Goal: Task Accomplishment & Management: Manage account settings

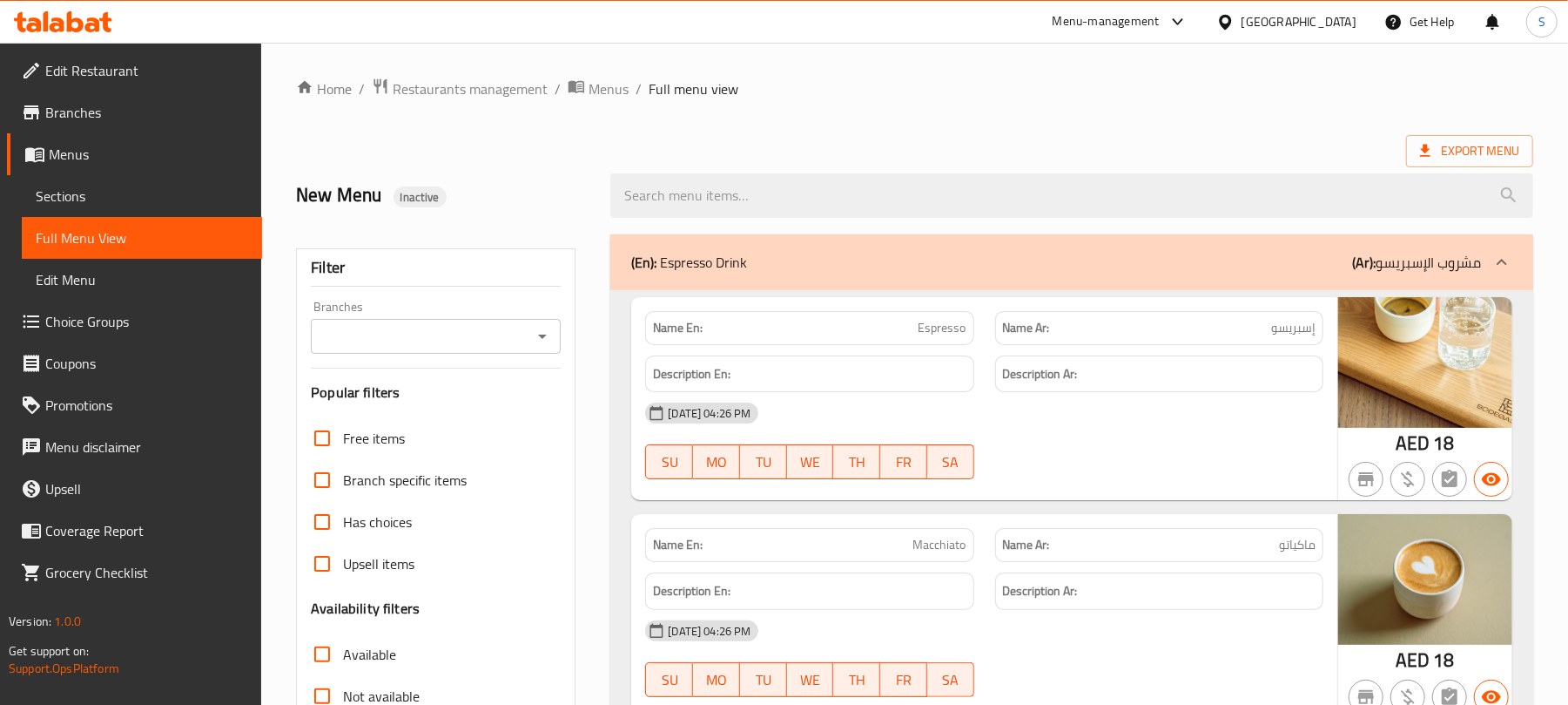
click at [87, 24] on icon at bounding box center [93, 25] width 15 height 15
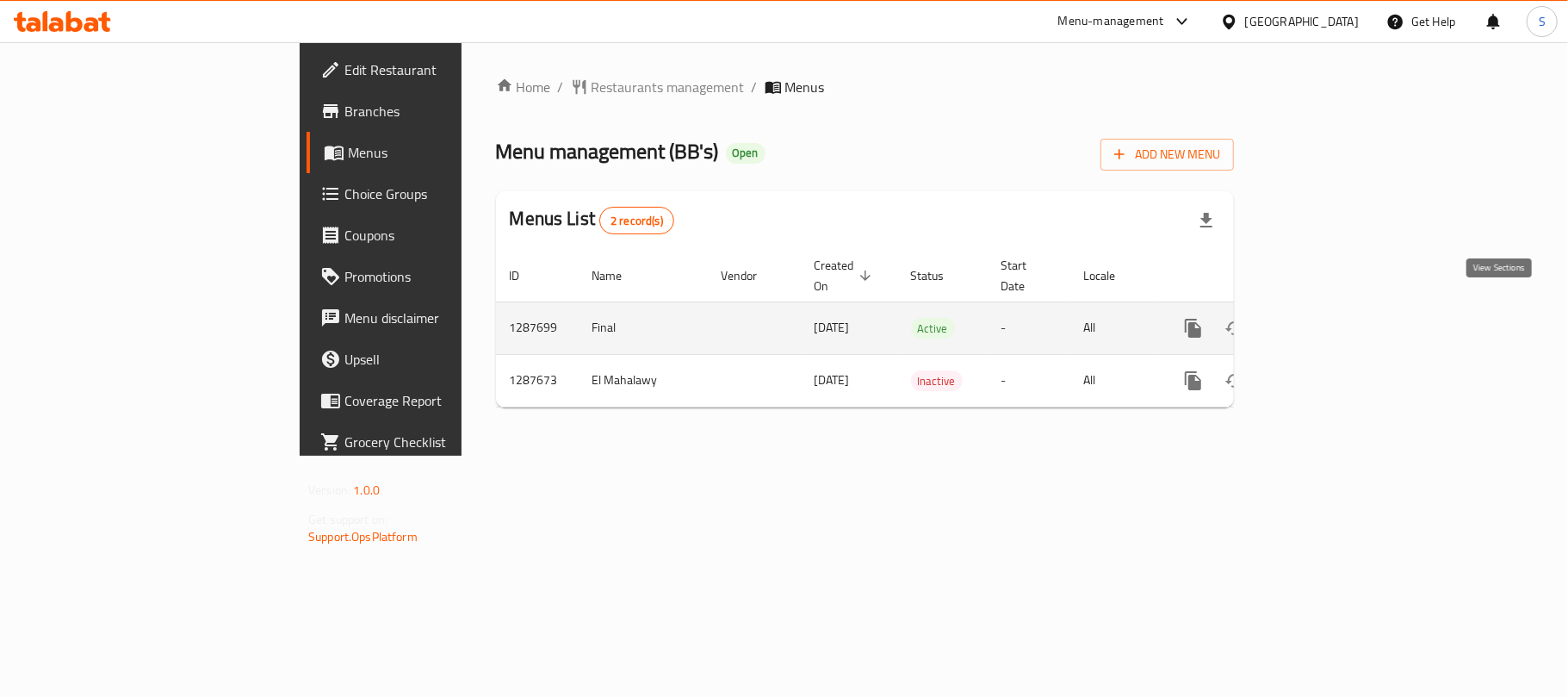
click at [1328, 317] on icon "enhanced table" at bounding box center [1317, 328] width 21 height 21
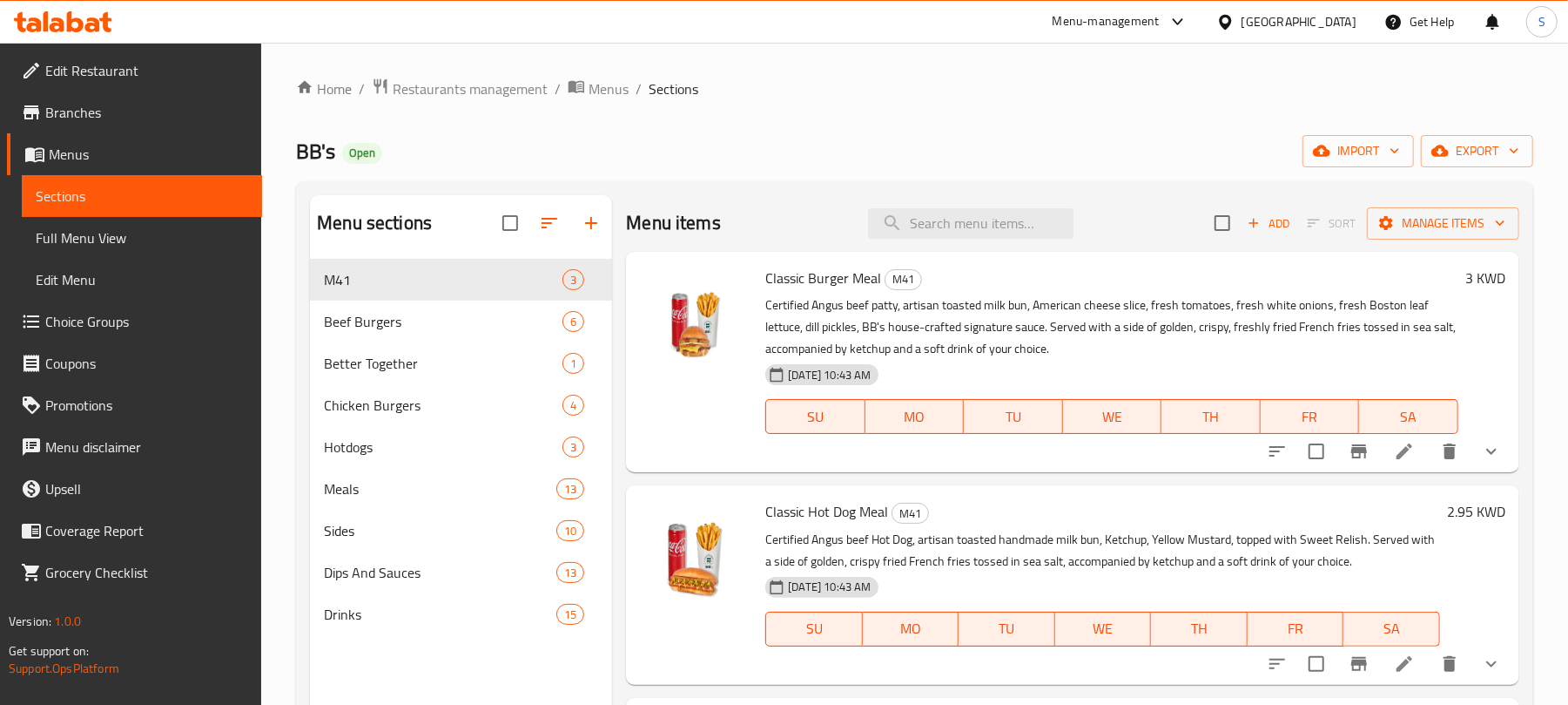
click at [929, 165] on div "BB's Open import export" at bounding box center [915, 150] width 1238 height 32
click at [1443, 153] on icon "button" at bounding box center [1440, 150] width 18 height 18
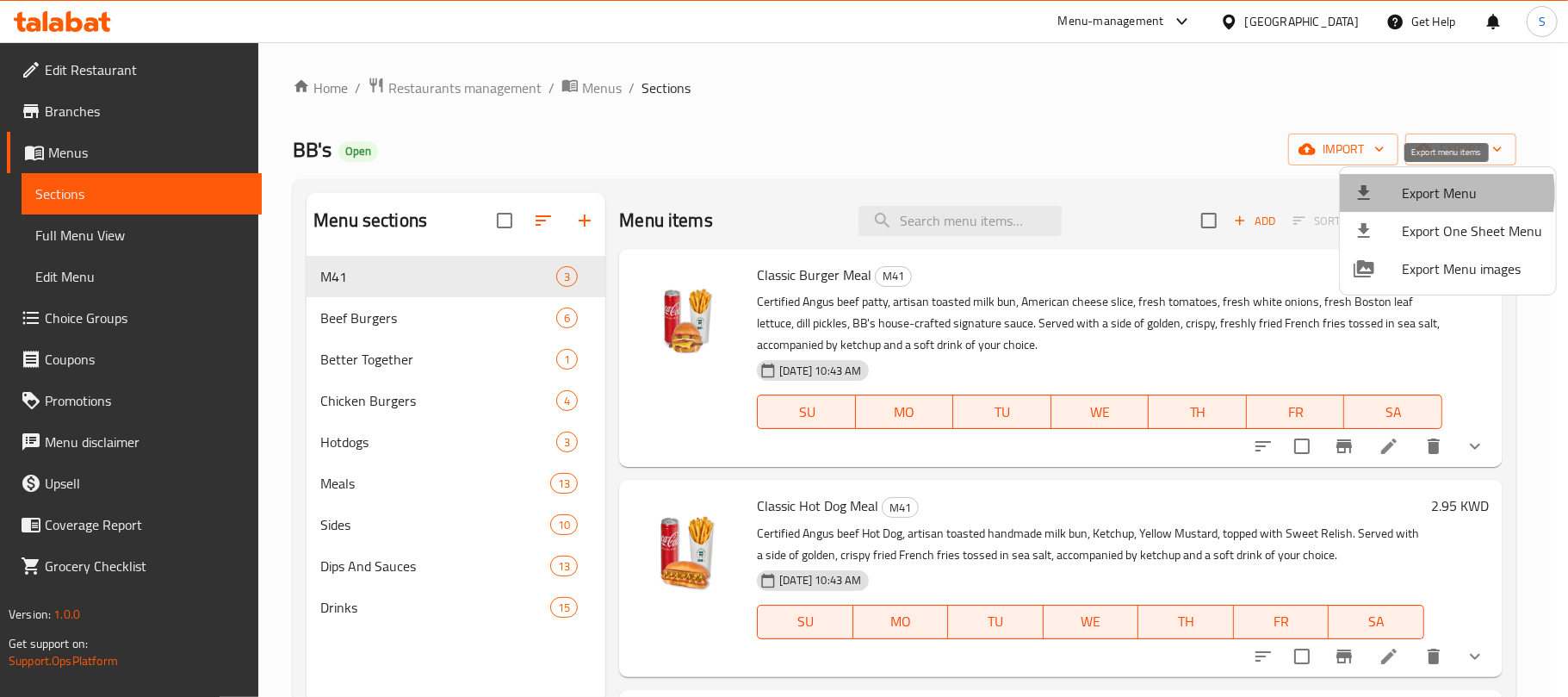
click at [1435, 193] on span "Export Menu" at bounding box center [1472, 192] width 140 height 21
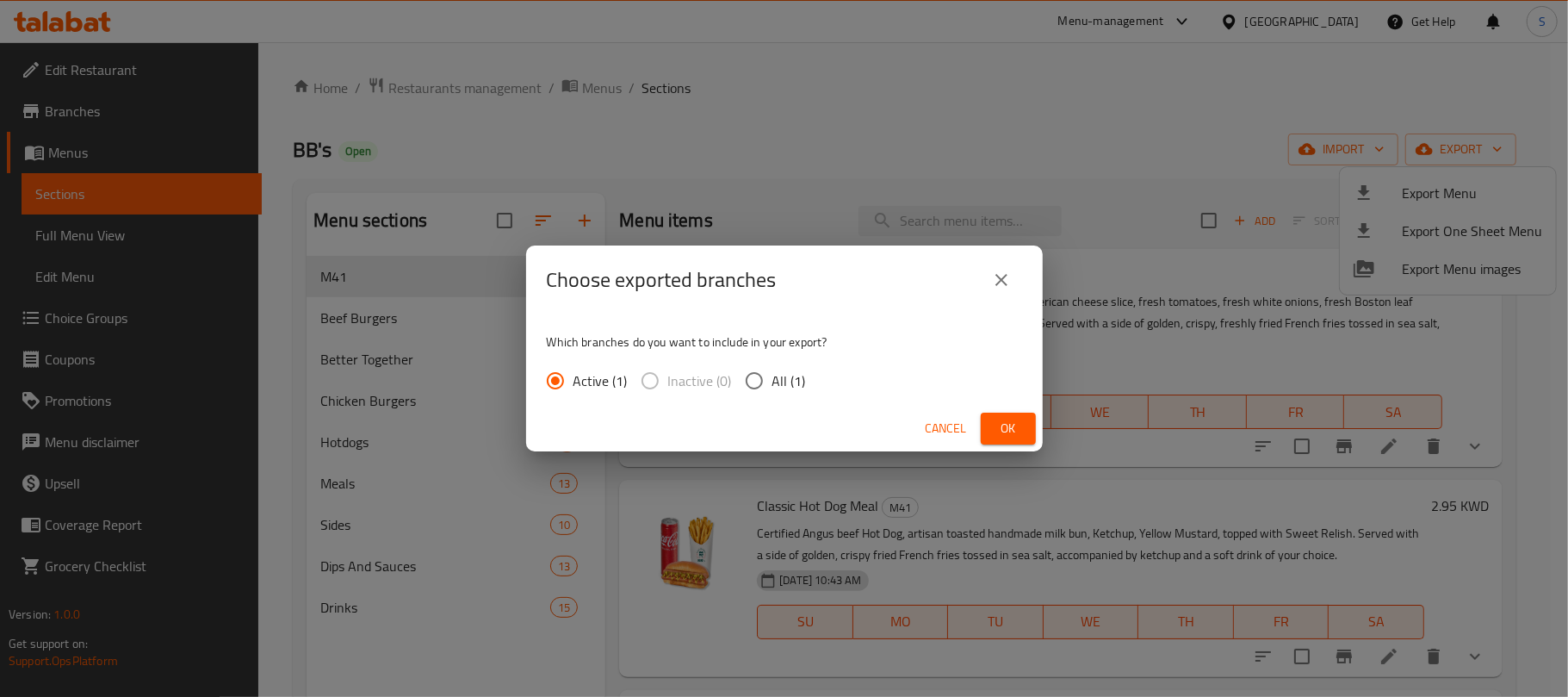
click at [785, 380] on span "All (1)" at bounding box center [789, 380] width 34 height 21
click at [773, 380] on input "All (1)" at bounding box center [754, 381] width 36 height 36
radio input "true"
click at [993, 436] on button "Ok" at bounding box center [1008, 428] width 55 height 32
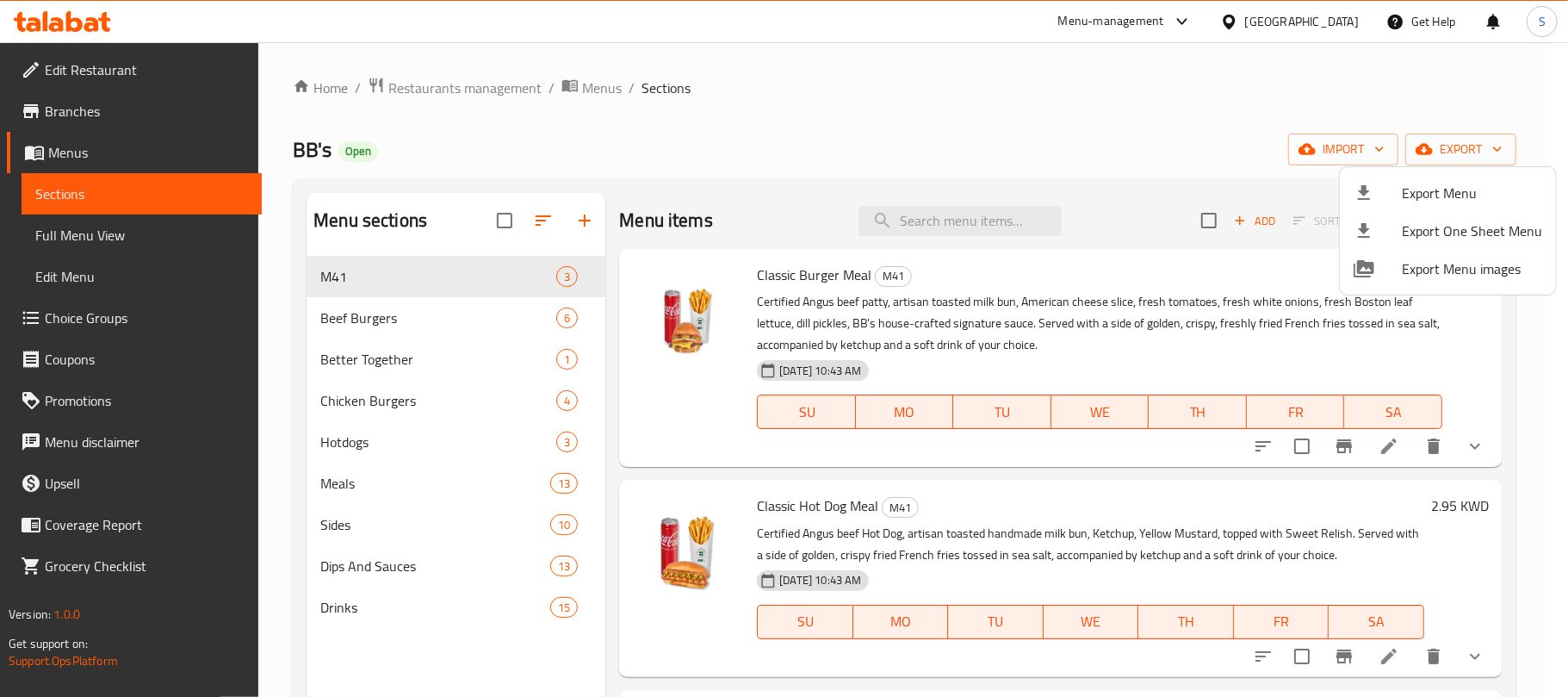
click at [69, 117] on div at bounding box center [784, 348] width 1568 height 697
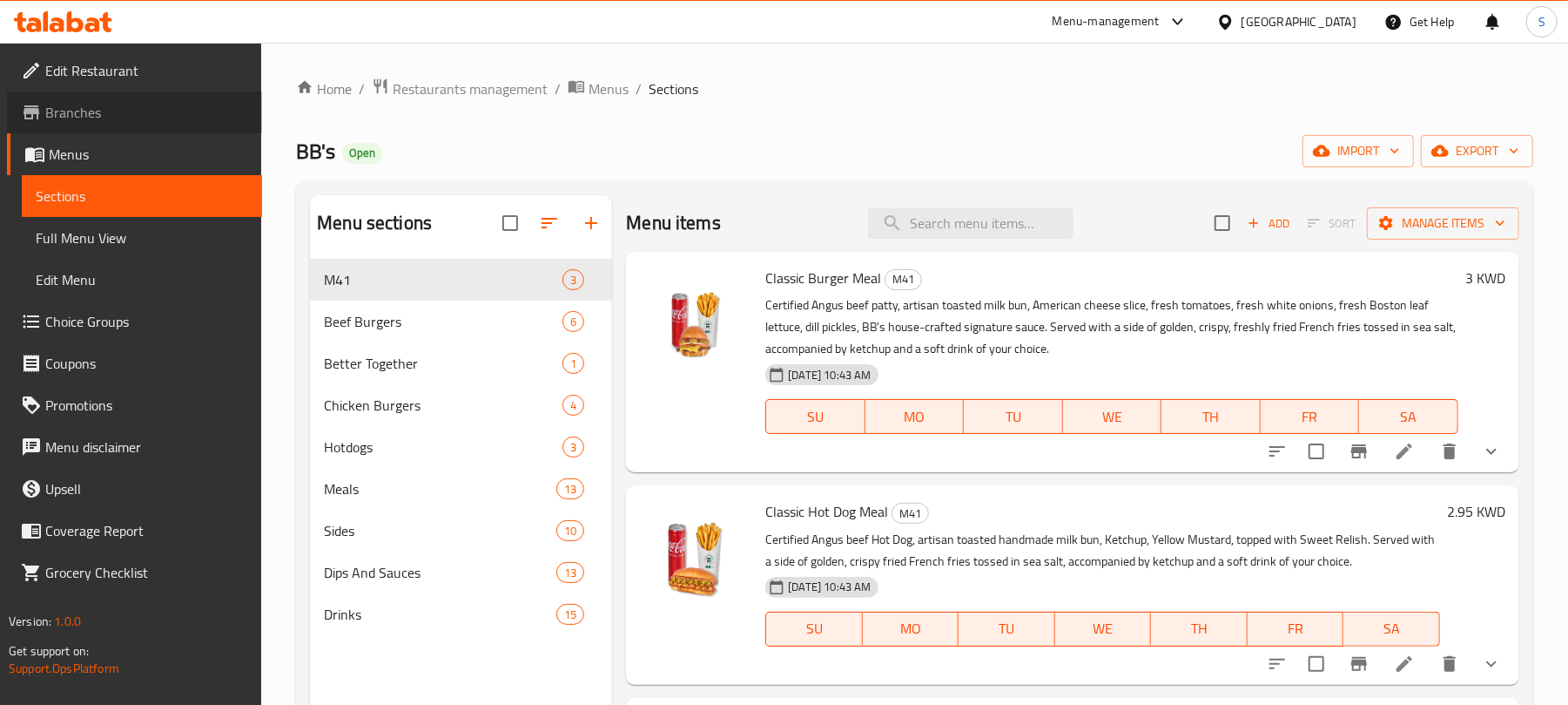
click at [70, 118] on span "Branches" at bounding box center [147, 112] width 203 height 21
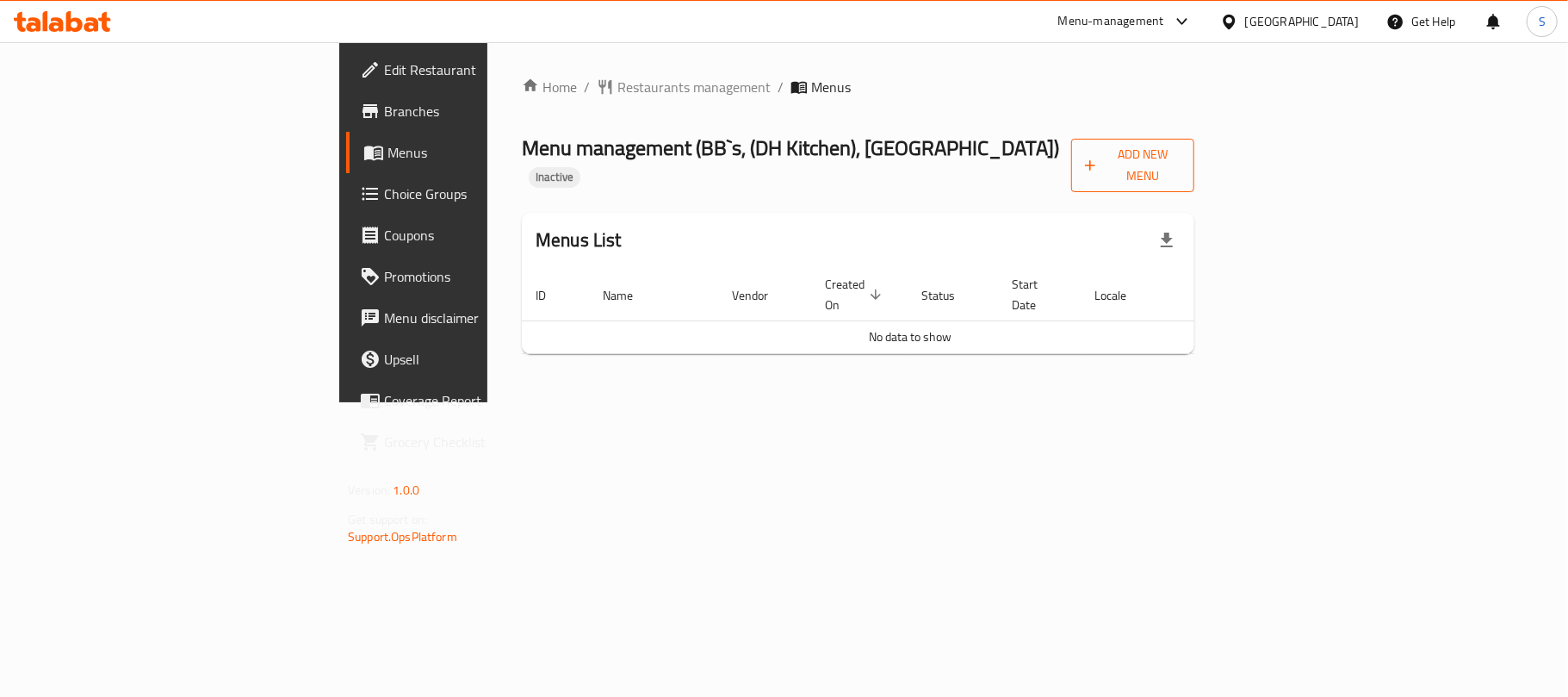
click at [1195, 140] on button "Add New Menu" at bounding box center [1133, 165] width 123 height 54
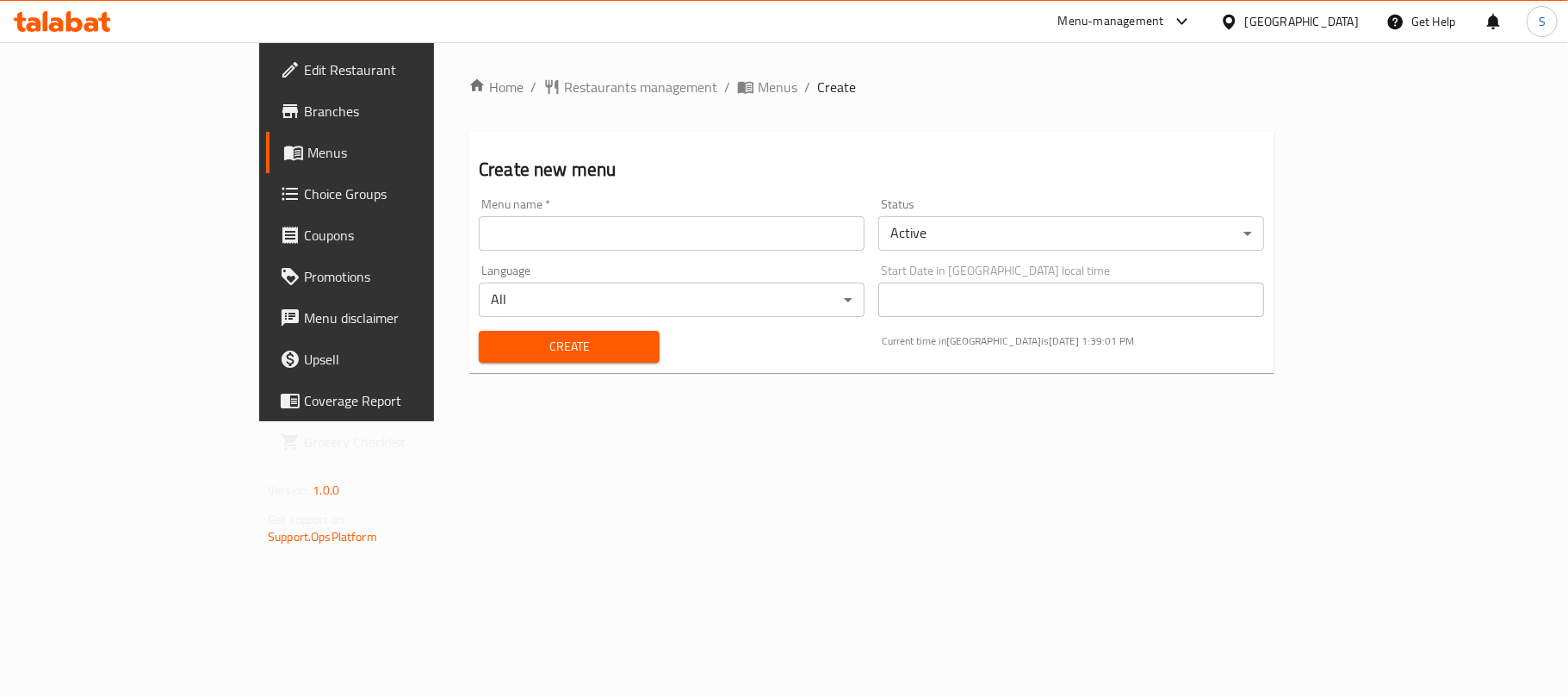
drag, startPoint x: 748, startPoint y: 239, endPoint x: 704, endPoint y: 253, distance: 46.2
click at [746, 239] on input "text" at bounding box center [671, 234] width 386 height 35
type input "New Menu"
click at [493, 343] on span "Create" at bounding box center [569, 347] width 153 height 22
click at [738, 86] on icon "breadcrumb" at bounding box center [745, 88] width 16 height 12
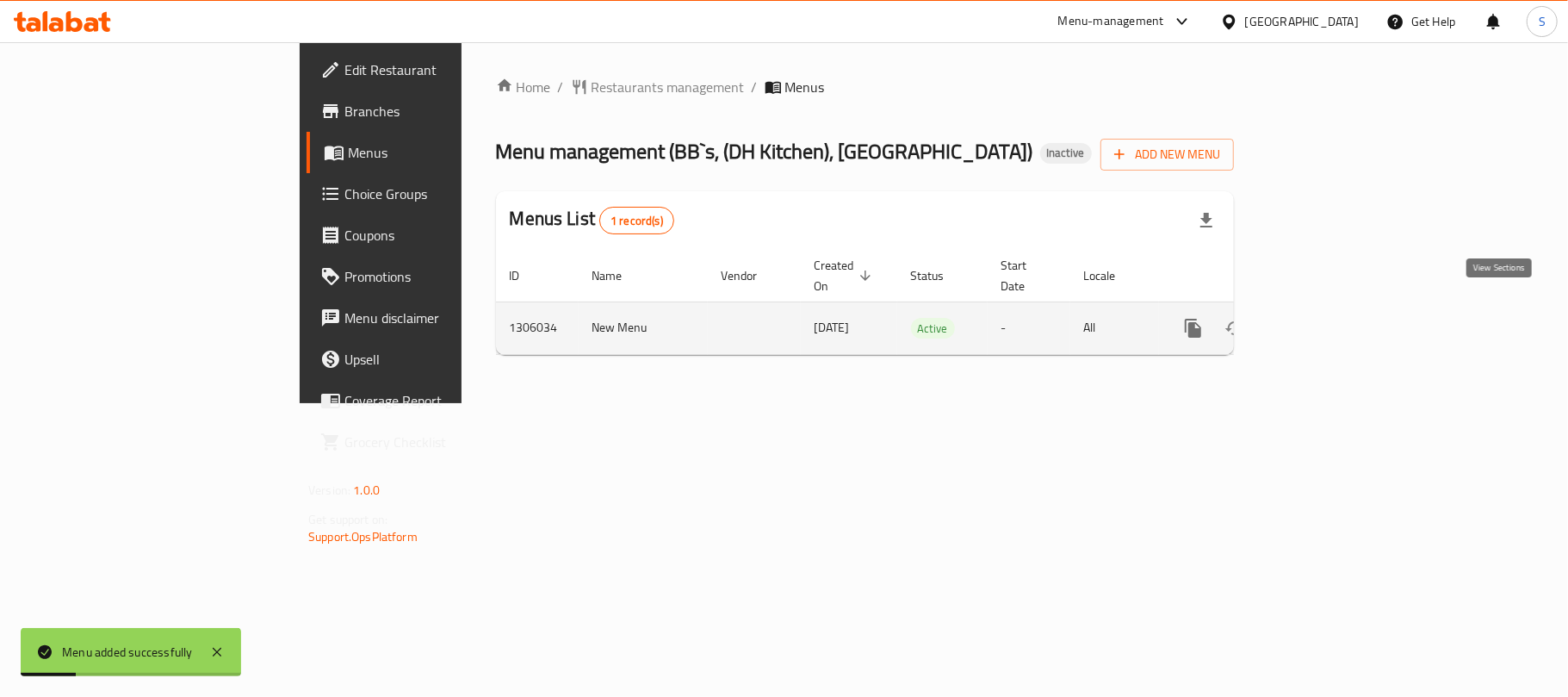
click at [1328, 317] on icon "enhanced table" at bounding box center [1317, 328] width 21 height 21
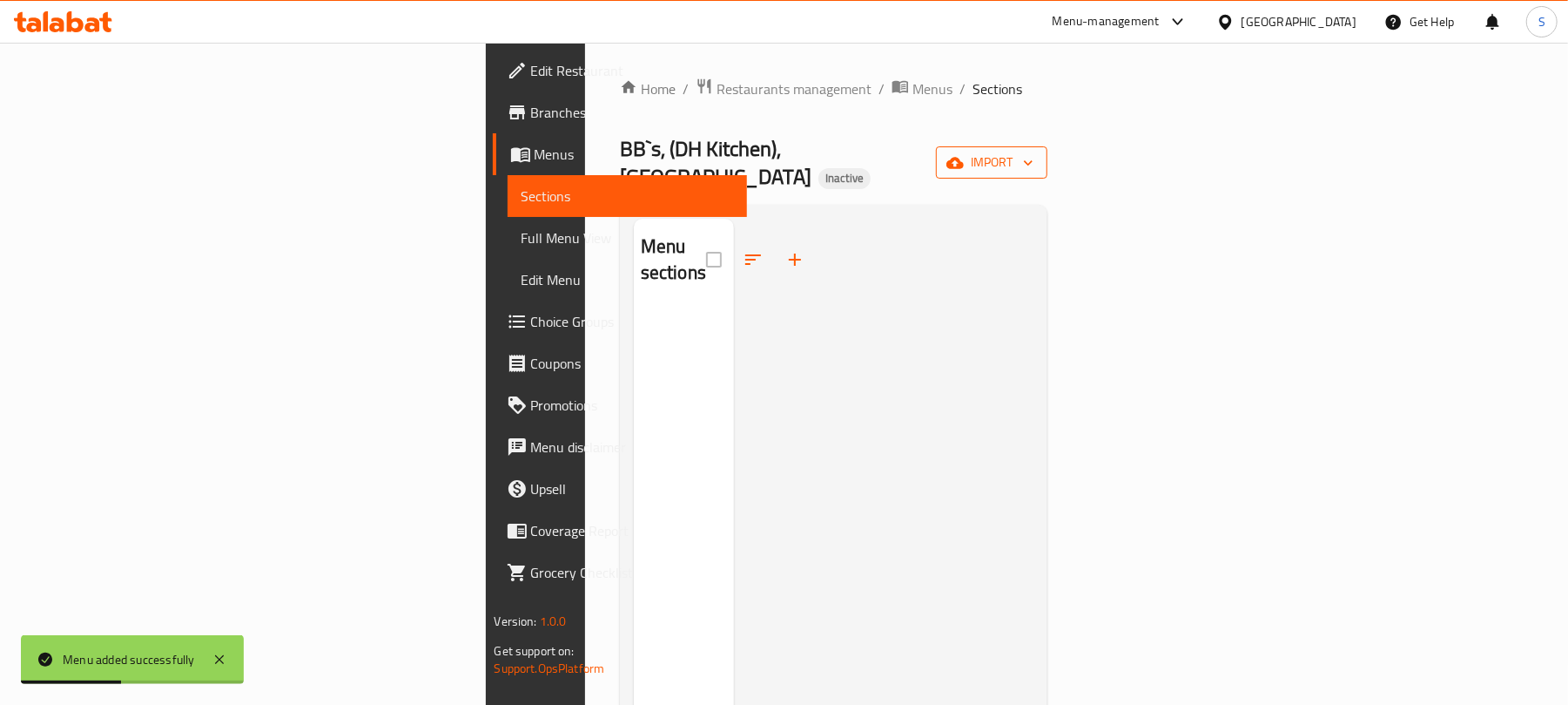
click at [1034, 159] on span "import" at bounding box center [992, 162] width 84 height 22
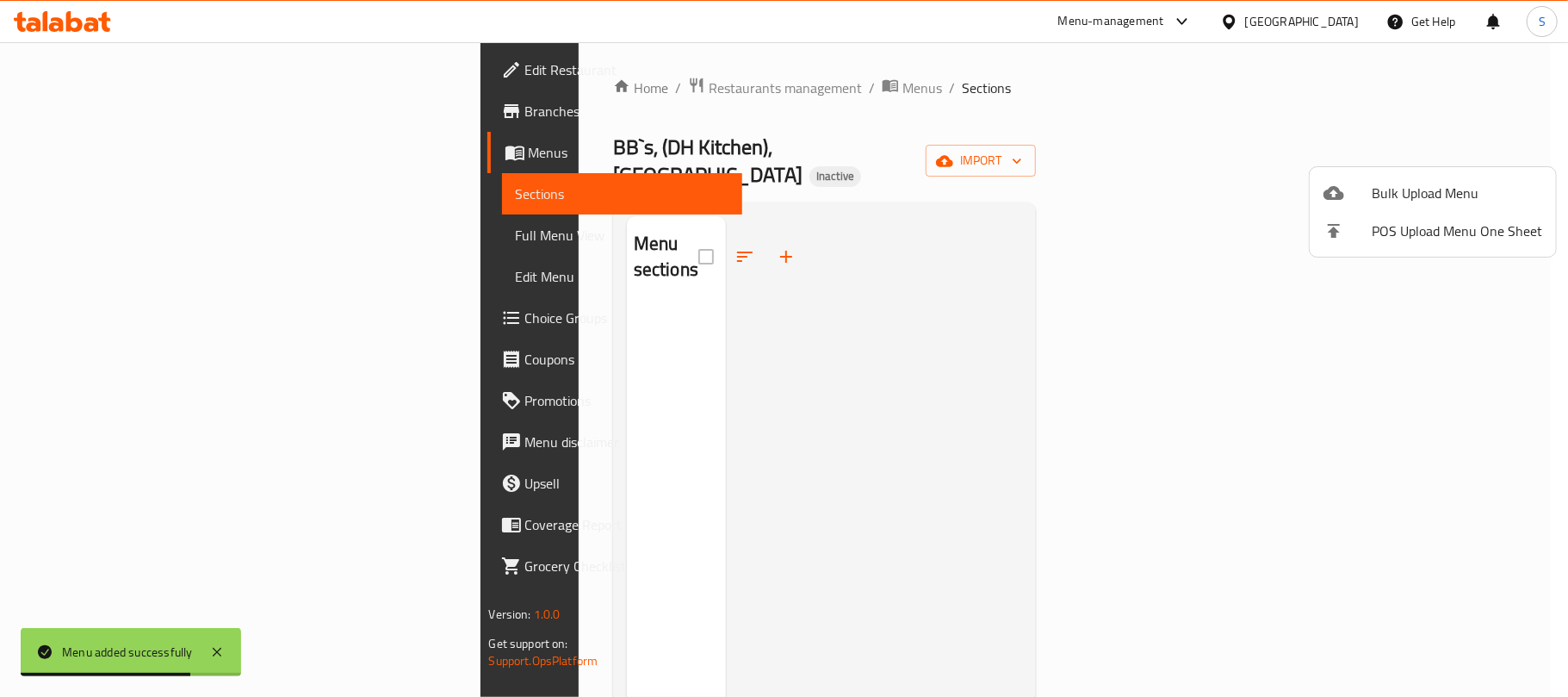
drag, startPoint x: 977, startPoint y: 249, endPoint x: 655, endPoint y: 73, distance: 367.0
click at [976, 249] on div at bounding box center [784, 348] width 1568 height 697
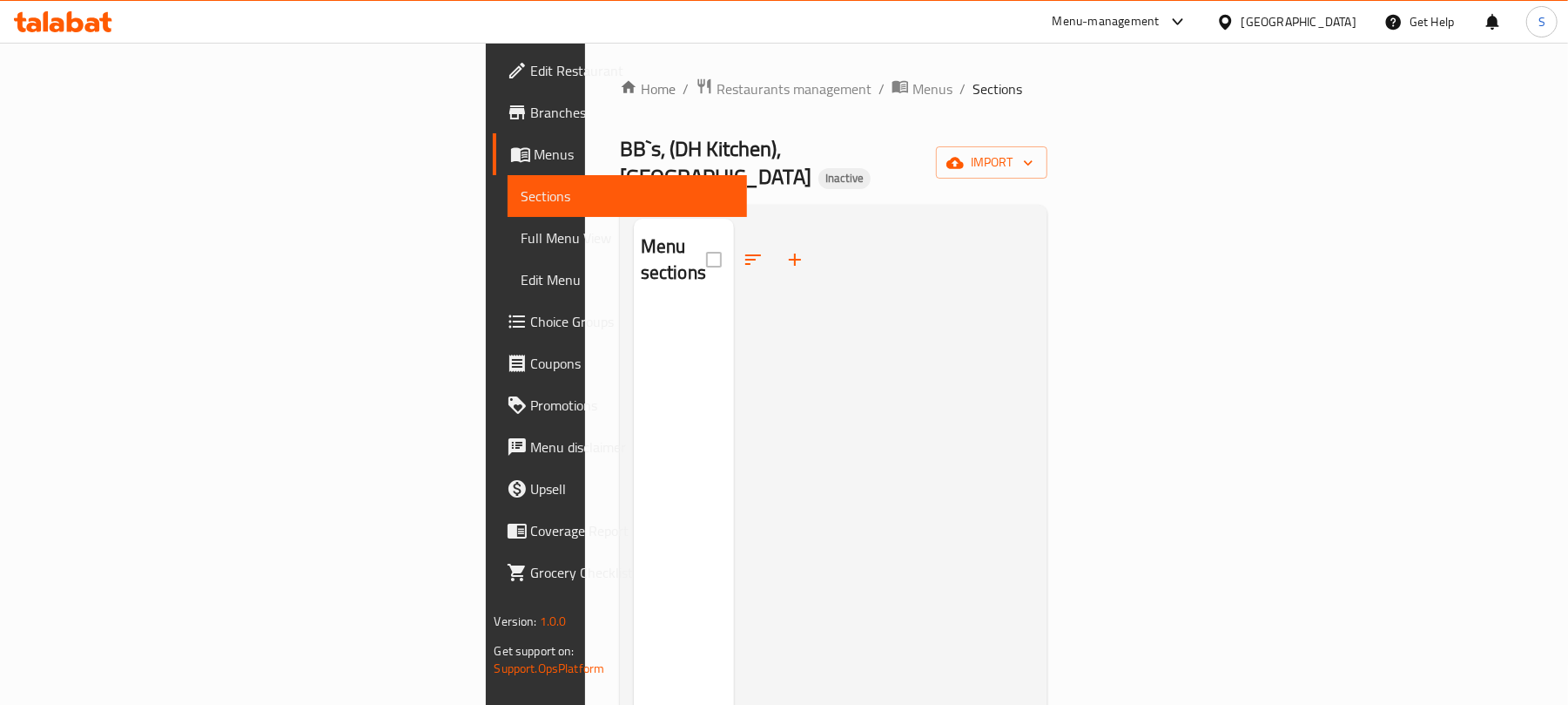
click at [996, 122] on div "Home / Restaurants management / Menus / Sections BB`s, (DH Kitchen), Lake Mall …" at bounding box center [834, 508] width 429 height 860
click at [1034, 159] on span "import" at bounding box center [992, 162] width 84 height 22
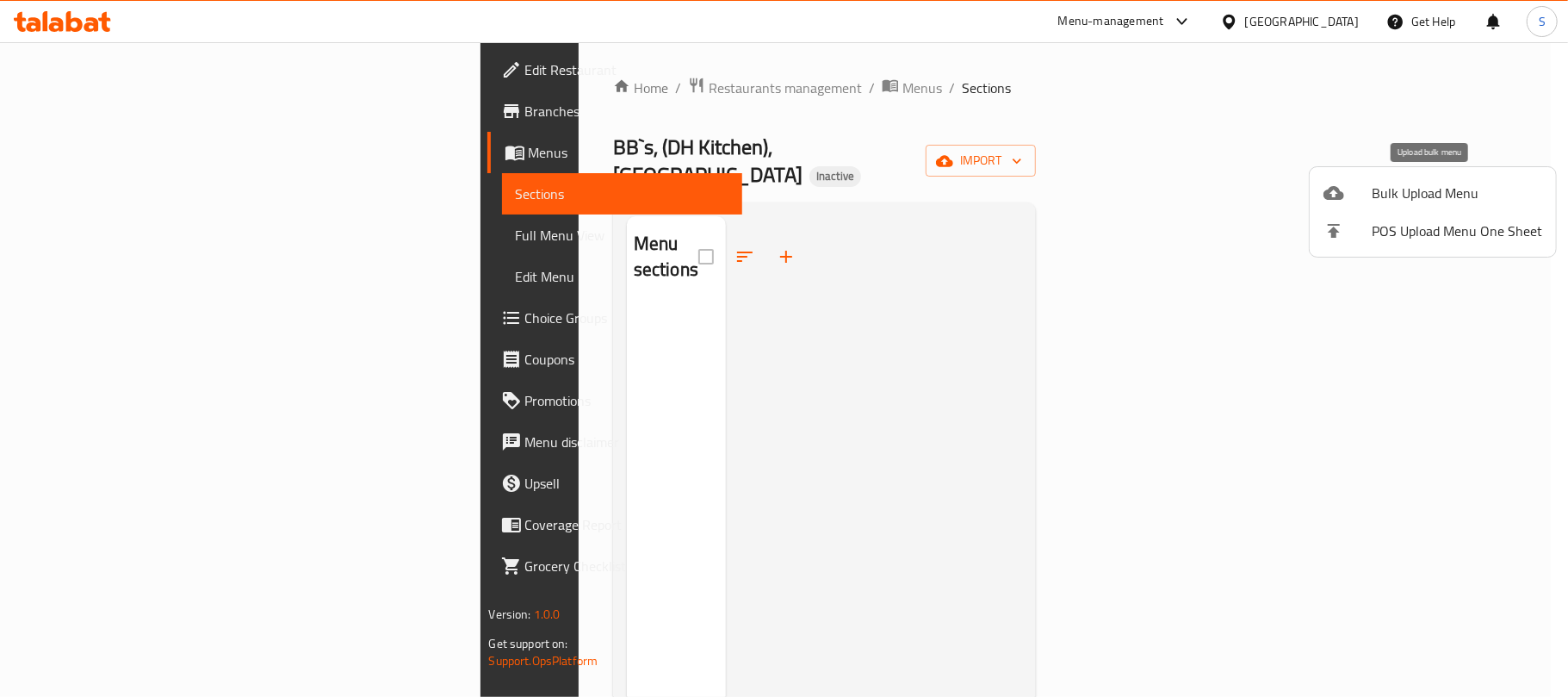
click at [1407, 186] on span "Bulk Upload Menu" at bounding box center [1457, 192] width 171 height 21
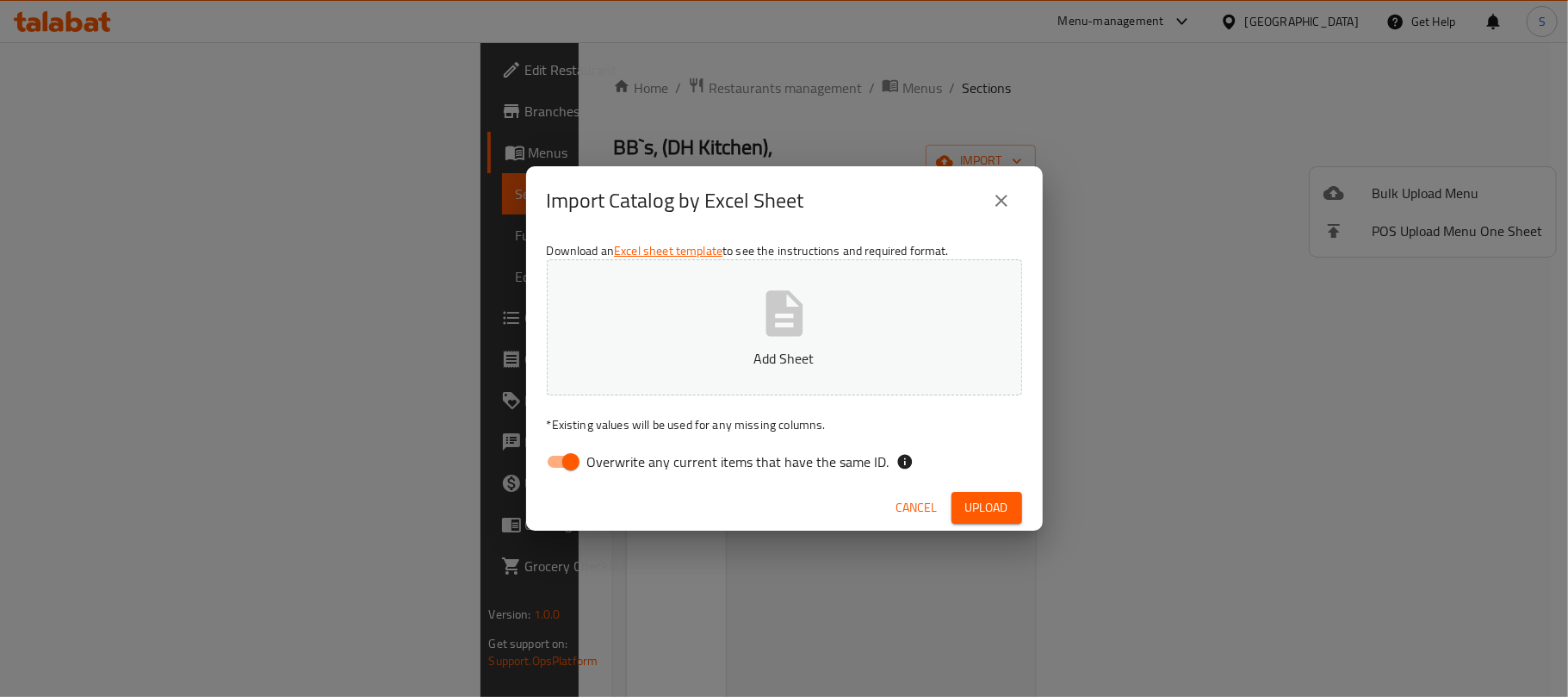
click at [559, 463] on input "Overwrite any current items that have the same ID." at bounding box center [571, 462] width 99 height 33
checkbox input "false"
click at [795, 341] on icon "button" at bounding box center [784, 313] width 55 height 55
click at [970, 500] on span "Upload" at bounding box center [986, 508] width 43 height 22
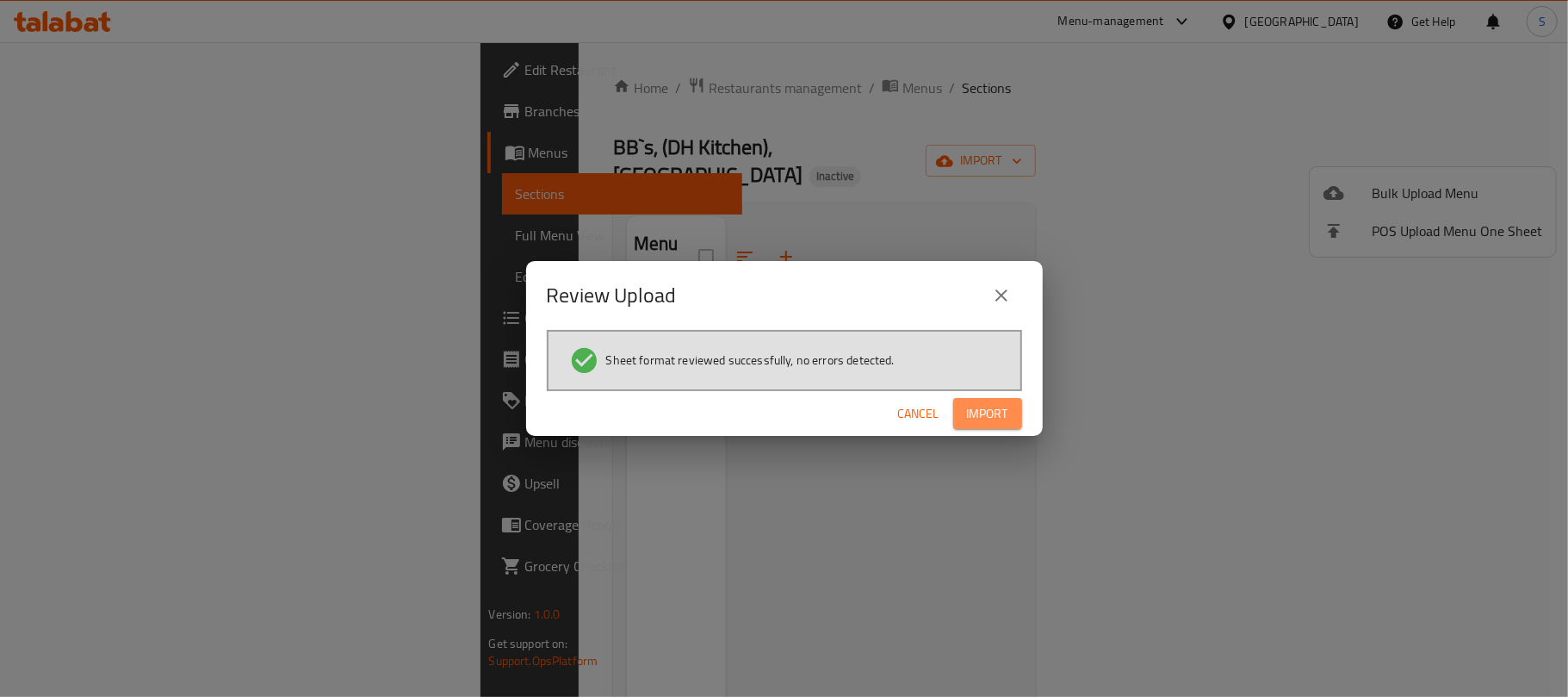
click at [967, 413] on span "Import" at bounding box center [987, 414] width 41 height 22
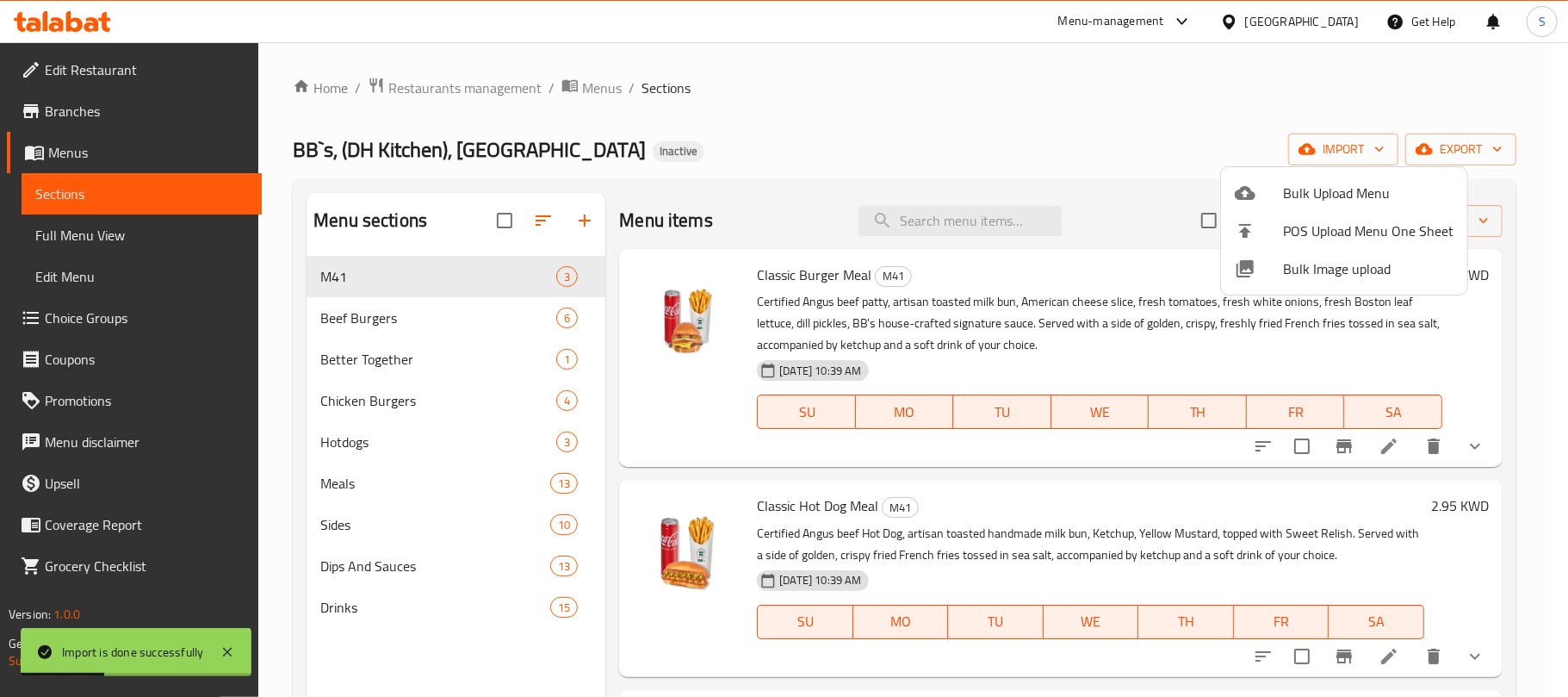
click at [741, 162] on div at bounding box center [784, 348] width 1568 height 697
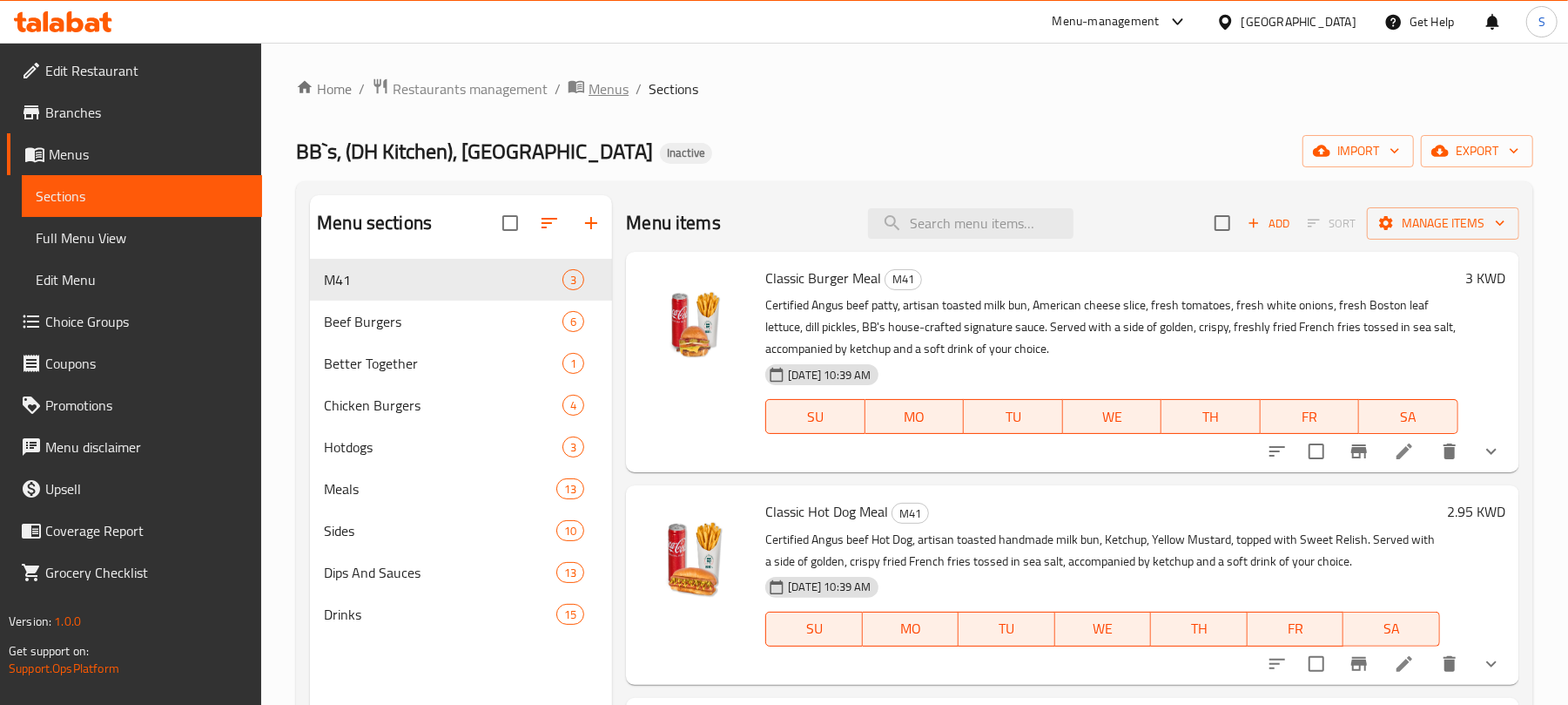
click at [600, 90] on span "Menus" at bounding box center [608, 89] width 40 height 21
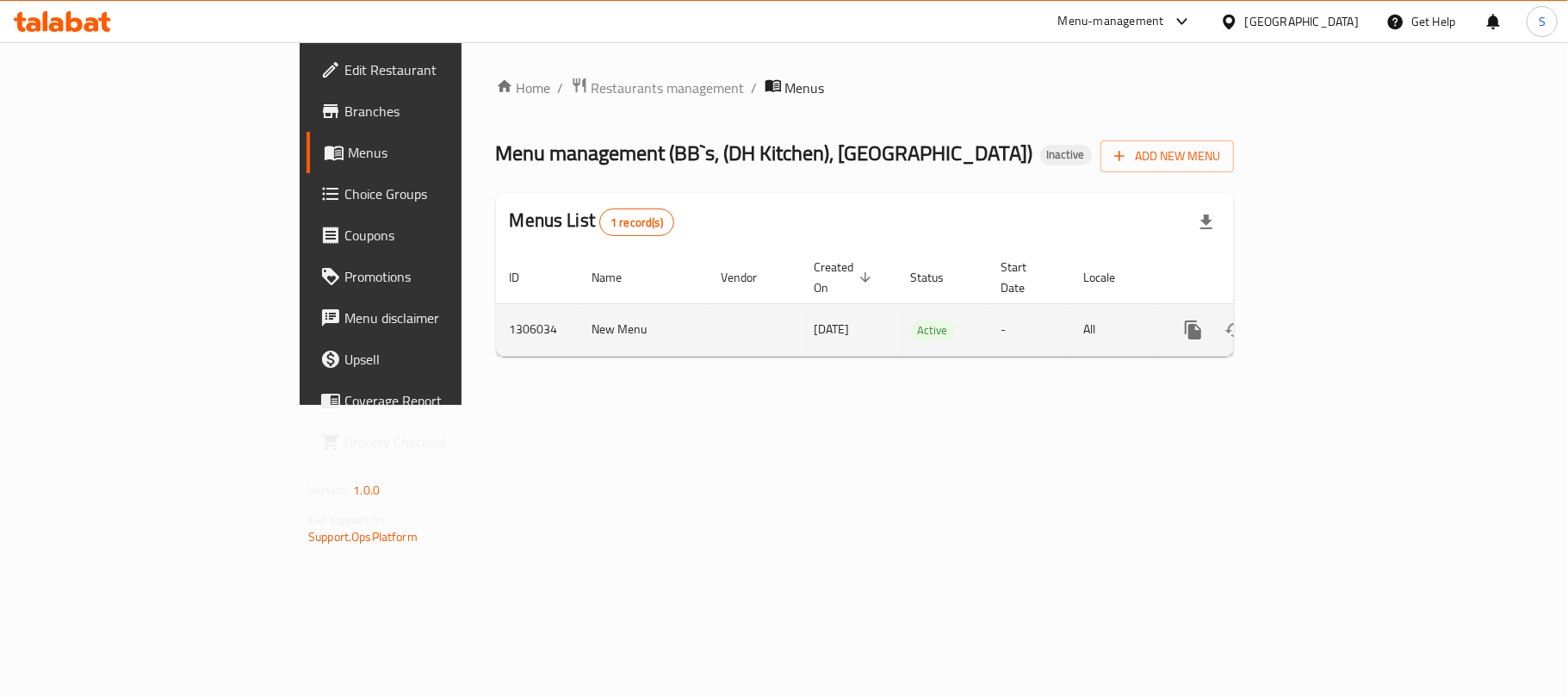
click at [496, 316] on td "1306034" at bounding box center [537, 329] width 83 height 53
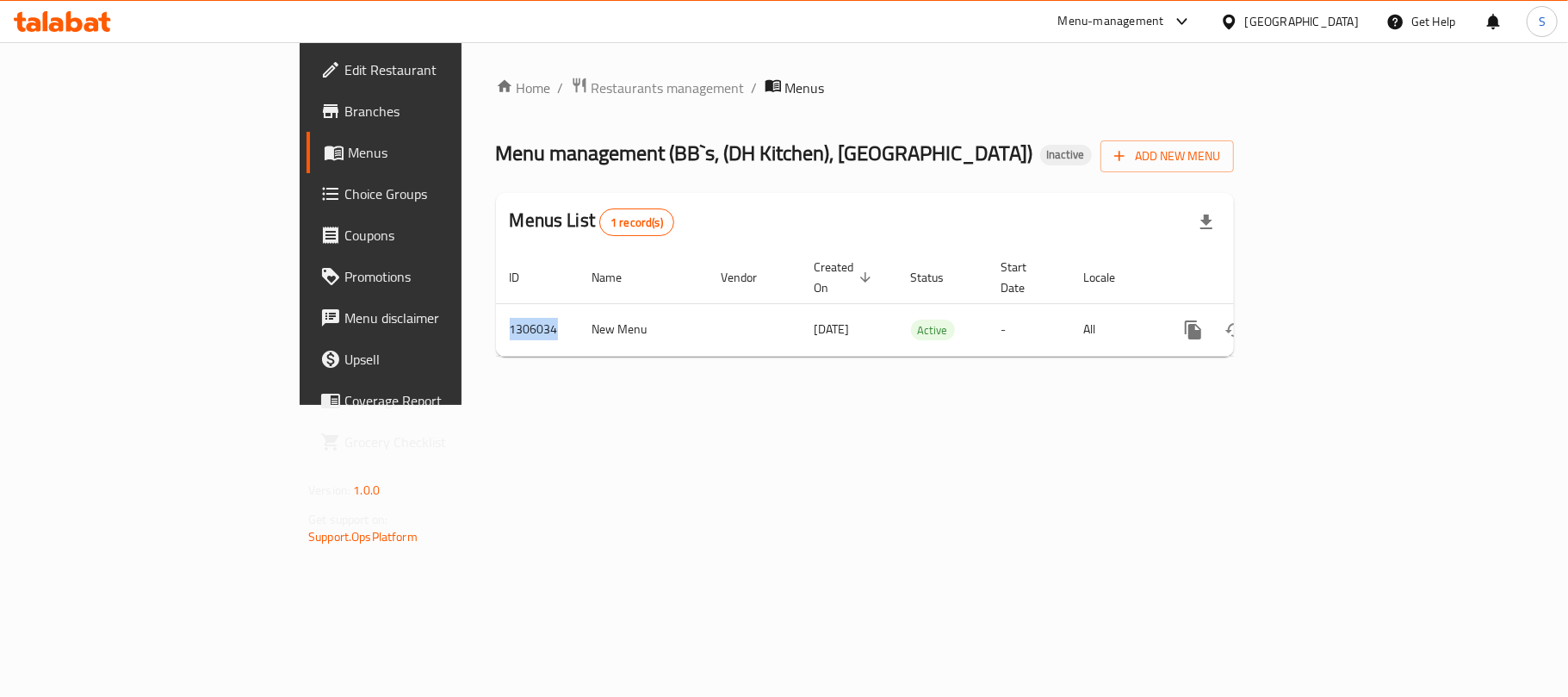
copy td "1306034"
click at [1104, 89] on ol "Home / Restaurants management / Menus" at bounding box center [865, 88] width 738 height 23
click at [348, 152] on span "Menus" at bounding box center [447, 152] width 200 height 21
drag, startPoint x: 739, startPoint y: 510, endPoint x: 834, endPoint y: 517, distance: 95.3
click at [741, 405] on div "Home / Restaurants management / Menus Menu management ( BB`s, (DH Kitchen), Lak…" at bounding box center [865, 224] width 807 height 363
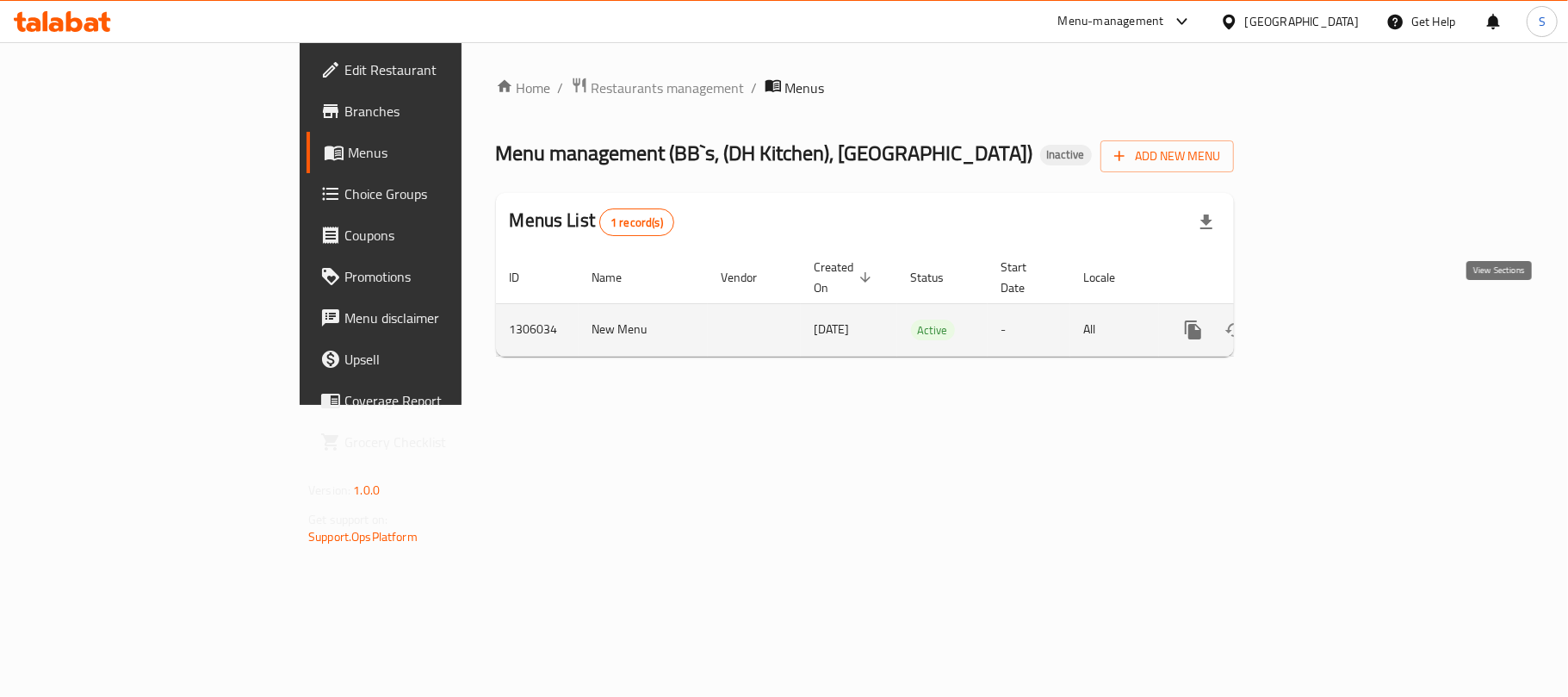
click at [1328, 319] on icon "enhanced table" at bounding box center [1317, 329] width 21 height 21
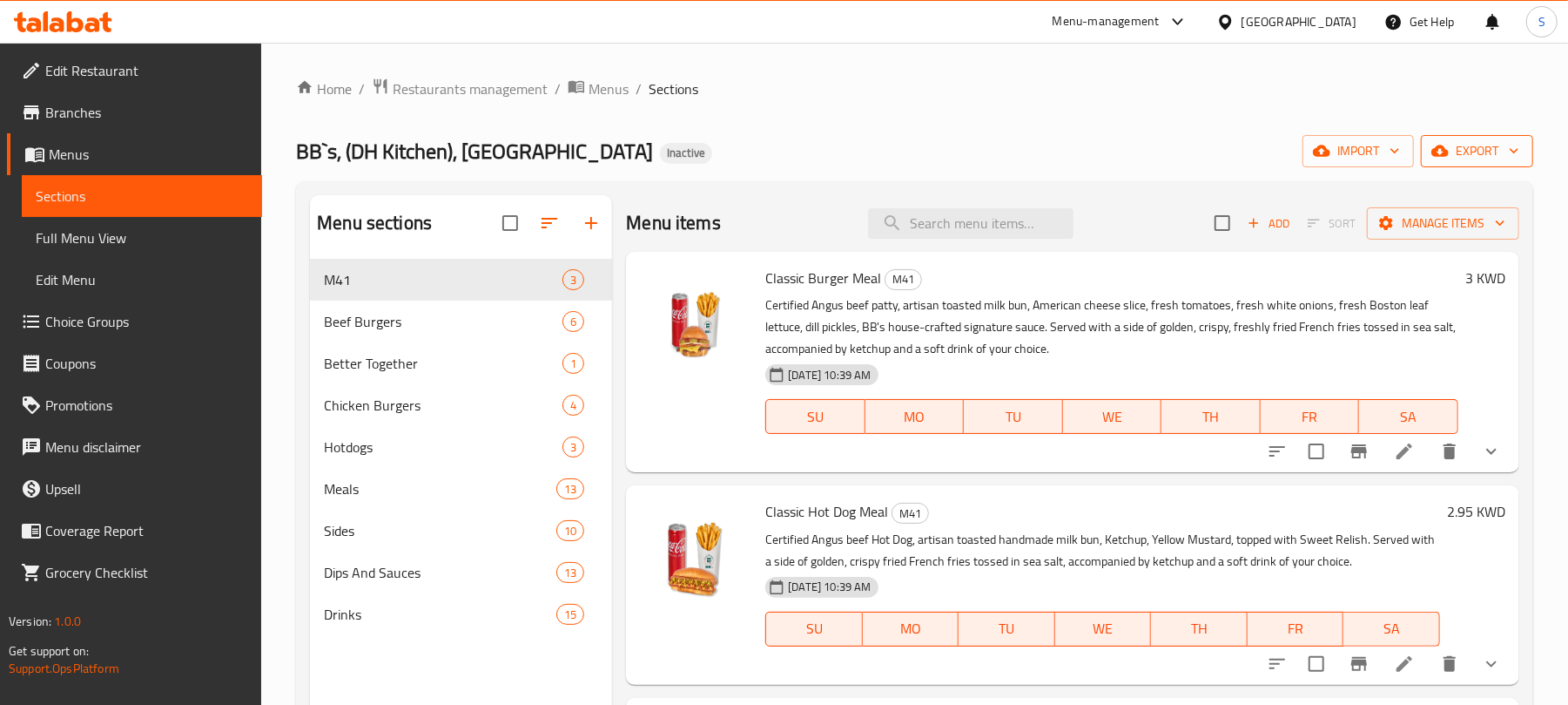
click at [1481, 149] on span "export" at bounding box center [1478, 151] width 85 height 22
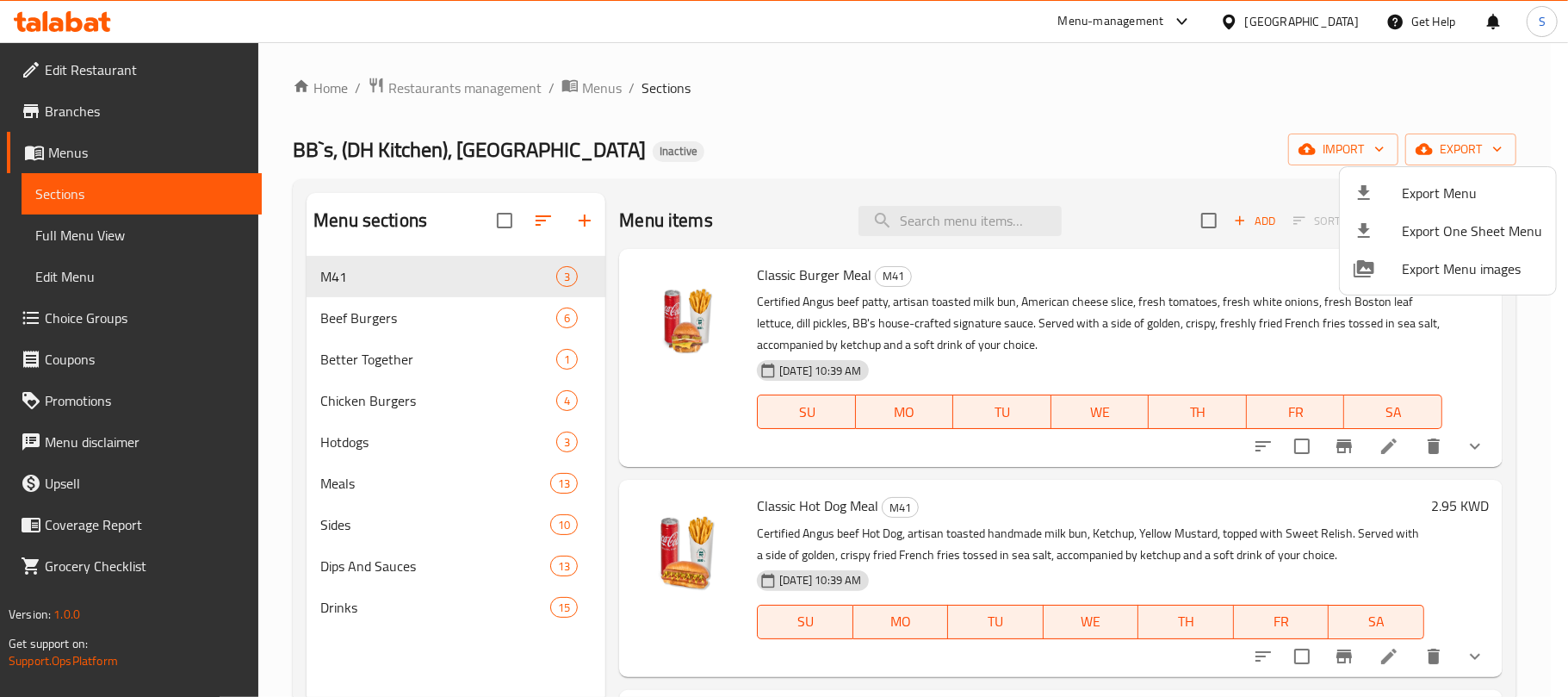
click at [793, 182] on div at bounding box center [784, 348] width 1568 height 697
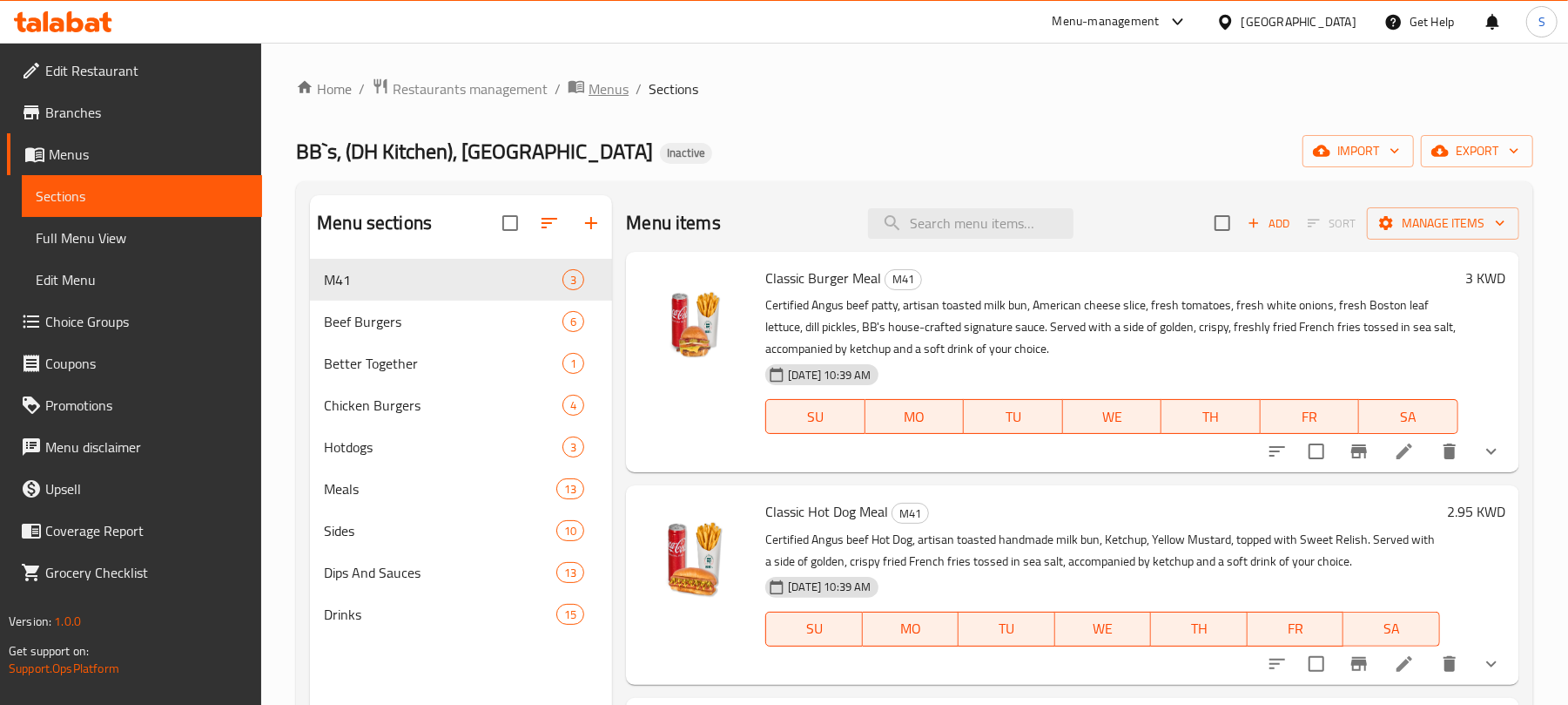
click at [615, 90] on span "Menus" at bounding box center [608, 89] width 40 height 21
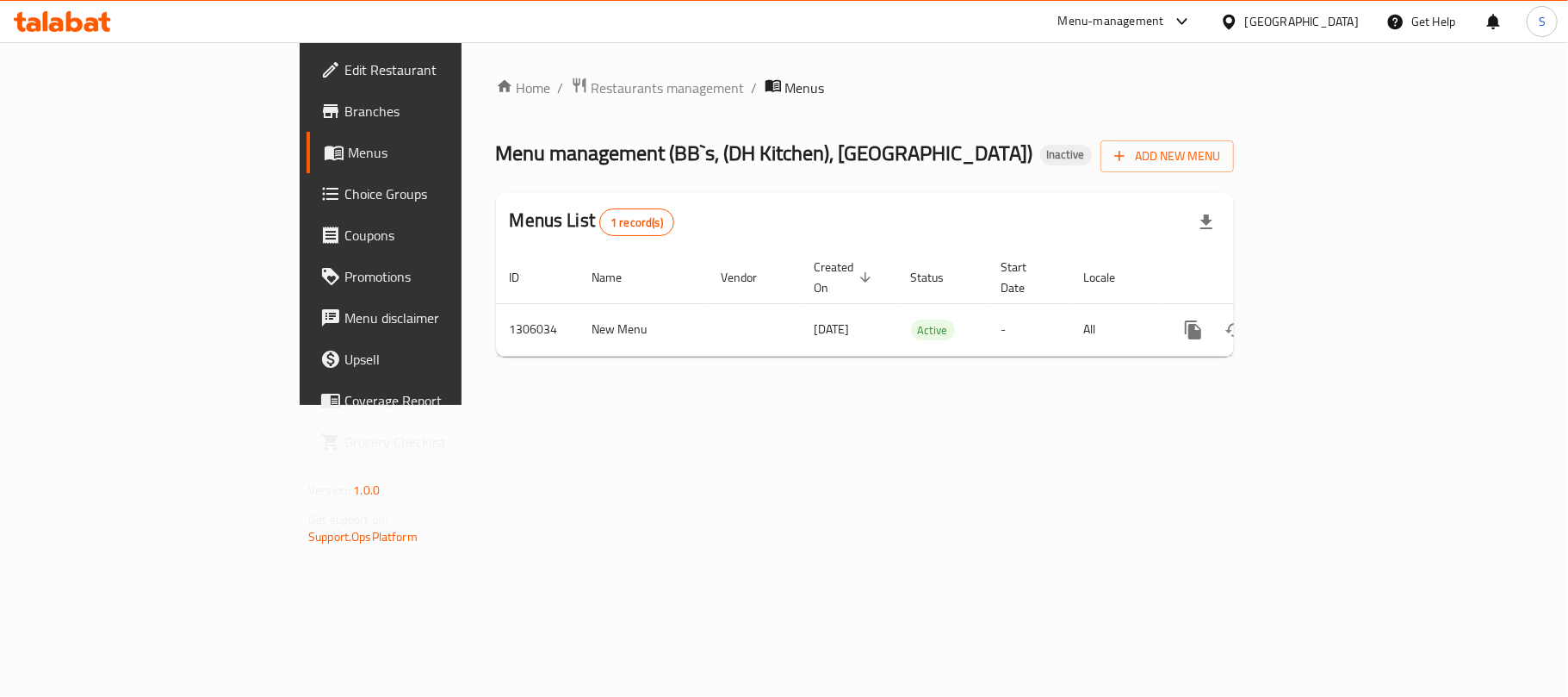
click at [345, 105] on span "Branches" at bounding box center [446, 110] width 203 height 21
click at [1185, 134] on div "Menu management ( BB`s, (DH Kitchen), [GEOGRAPHIC_DATA] ) Inactive Add New Menu" at bounding box center [865, 151] width 738 height 38
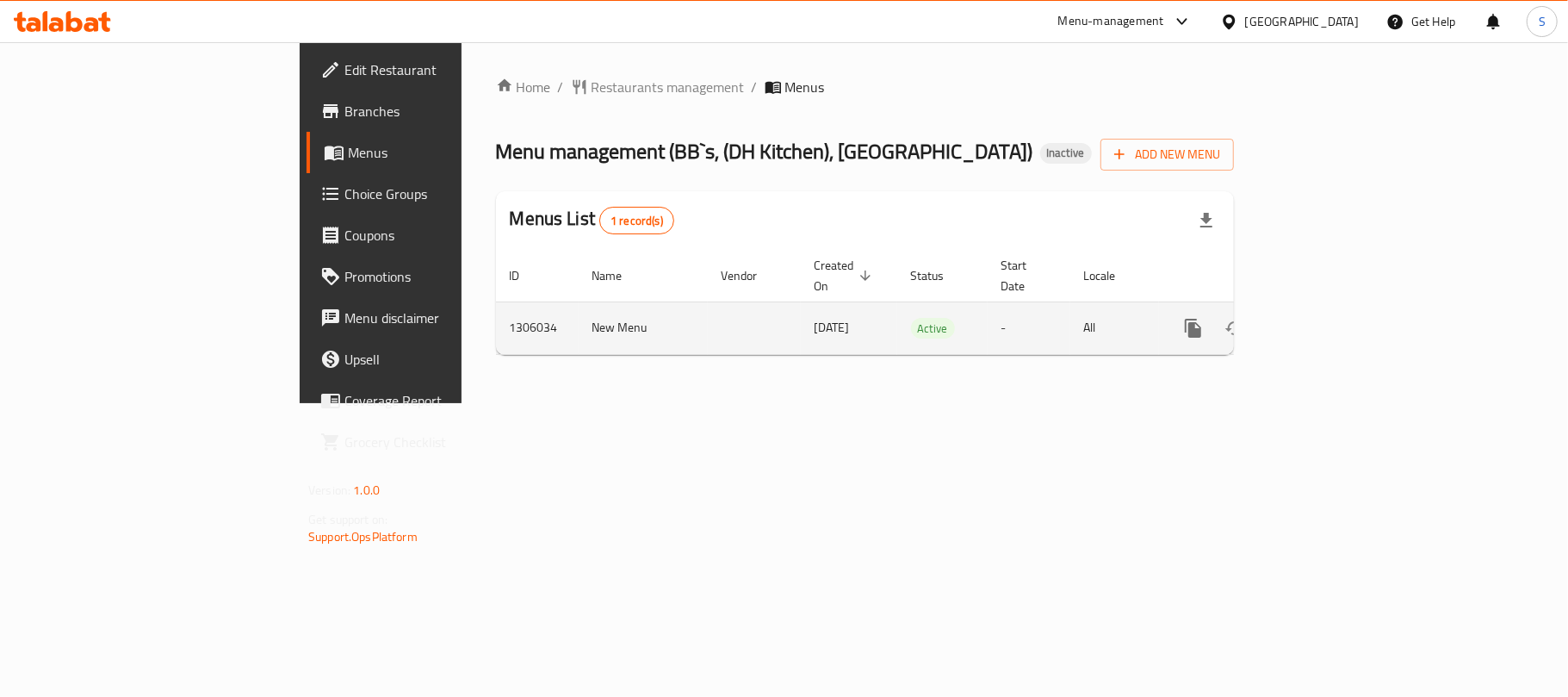
click at [1325, 320] on icon "enhanced table" at bounding box center [1317, 328] width 16 height 16
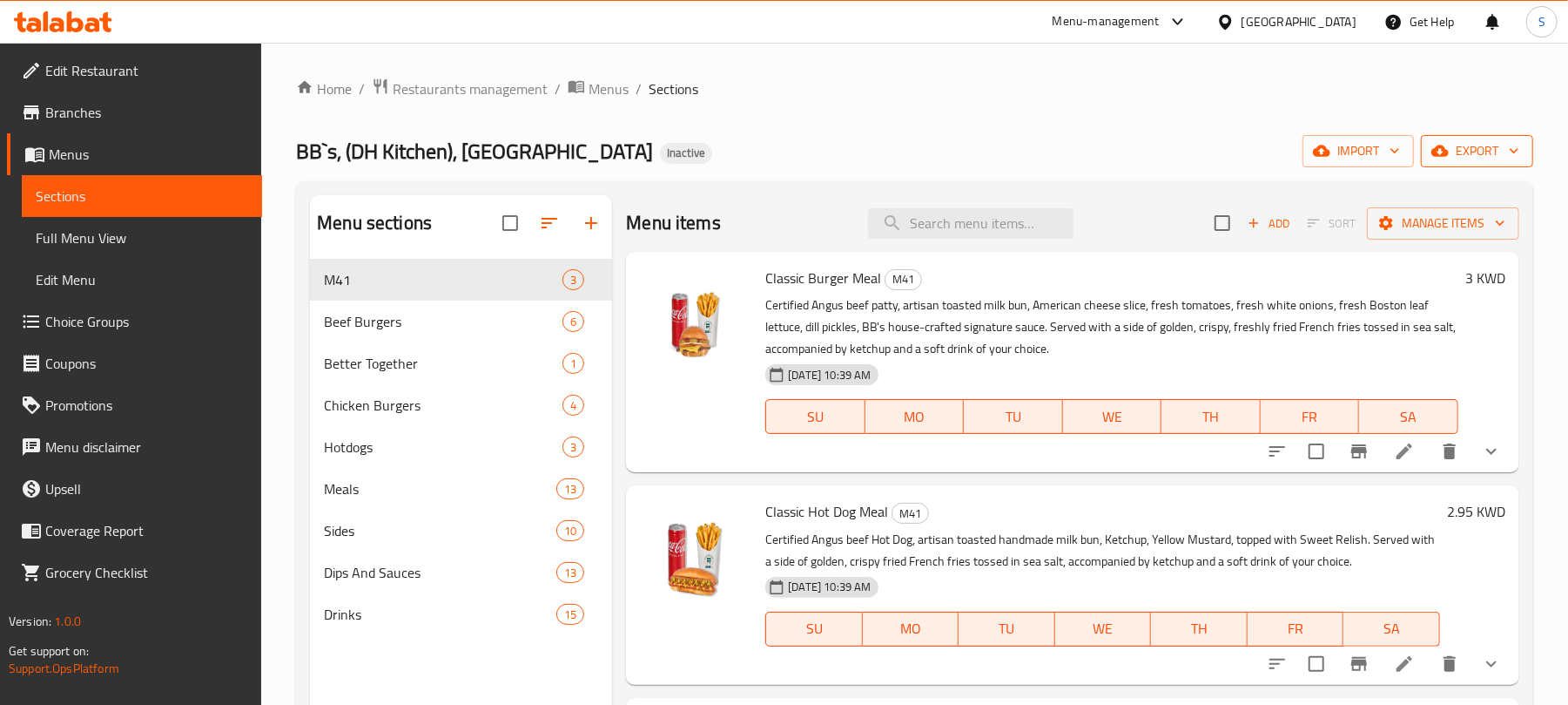
click at [1461, 161] on span "export" at bounding box center [1478, 151] width 85 height 22
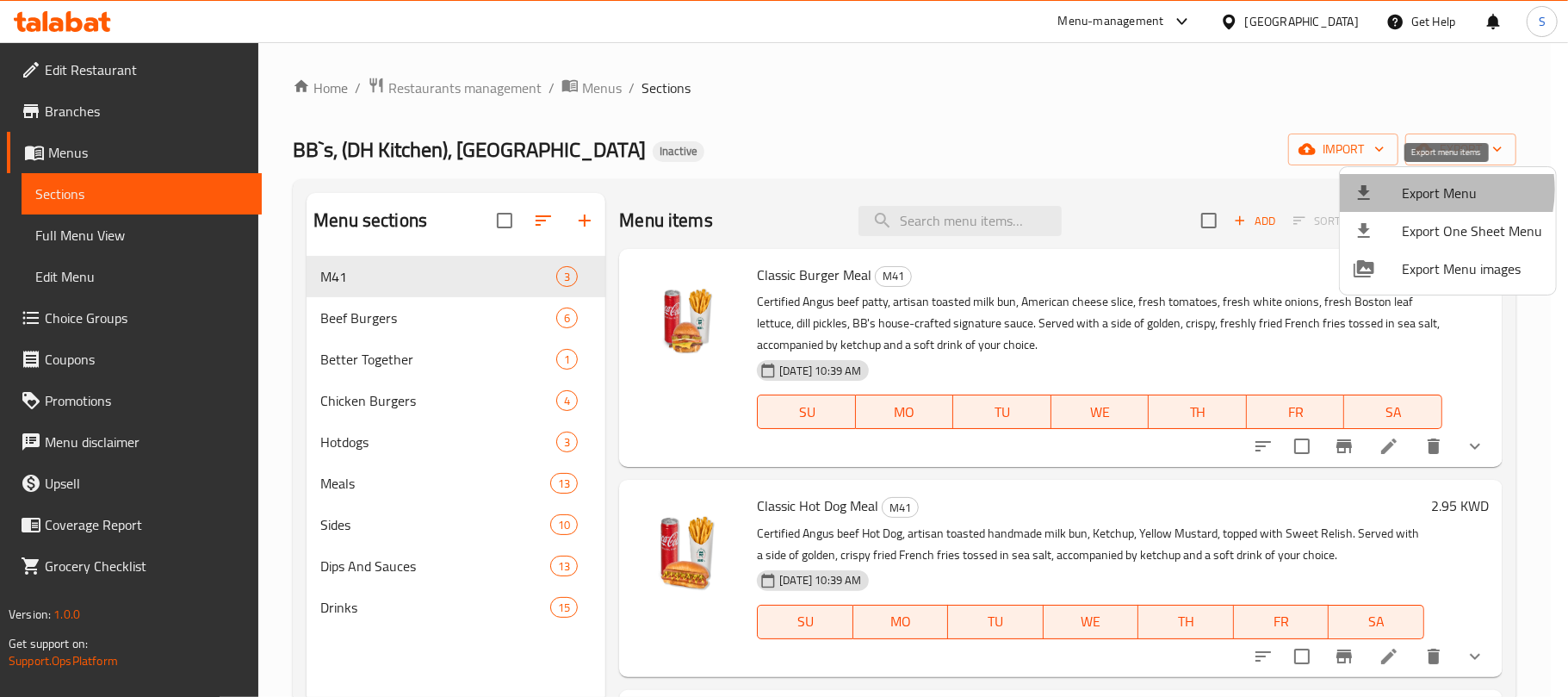
click at [1428, 190] on span "Export Menu" at bounding box center [1472, 192] width 140 height 21
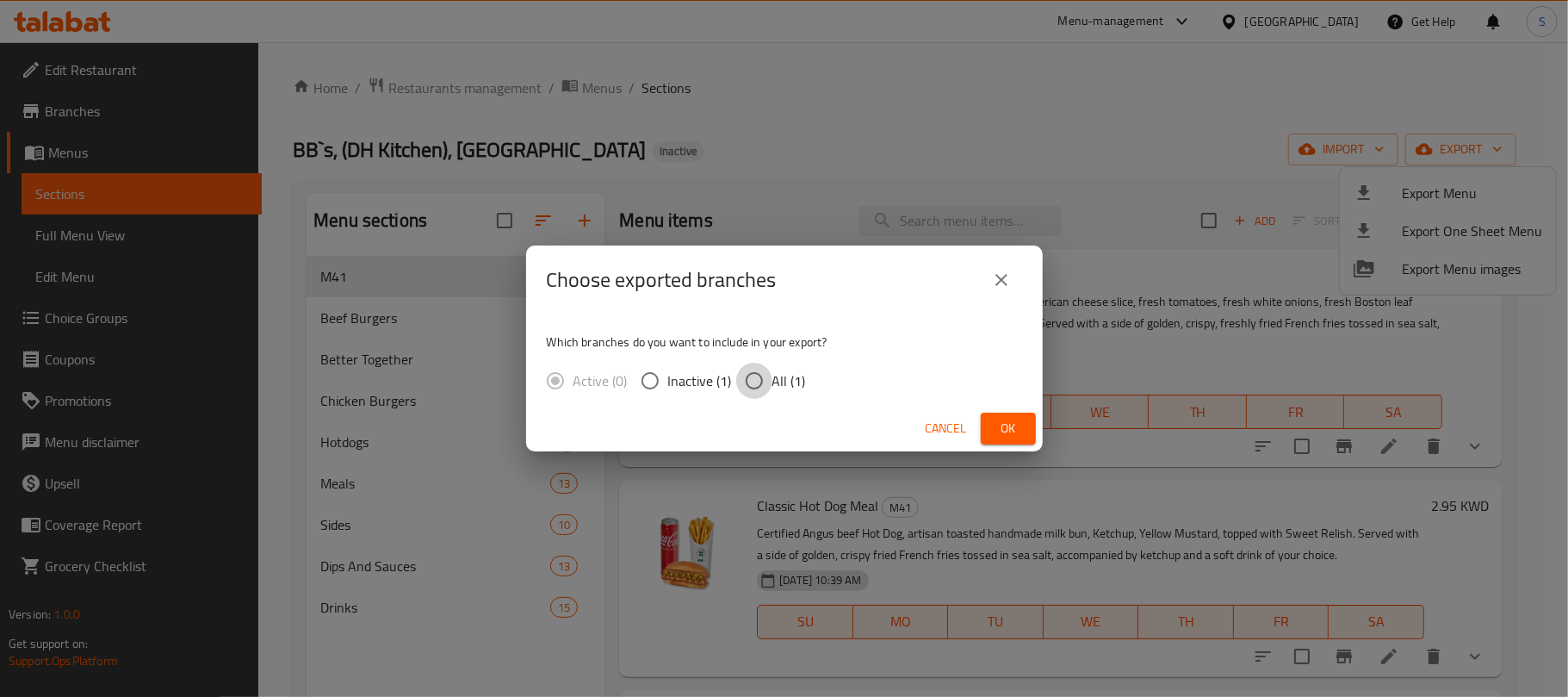
drag, startPoint x: 749, startPoint y: 382, endPoint x: 848, endPoint y: 394, distance: 99.7
click at [749, 383] on input "All (1)" at bounding box center [754, 381] width 36 height 36
radio input "true"
click at [987, 414] on button "Ok" at bounding box center [1008, 428] width 55 height 32
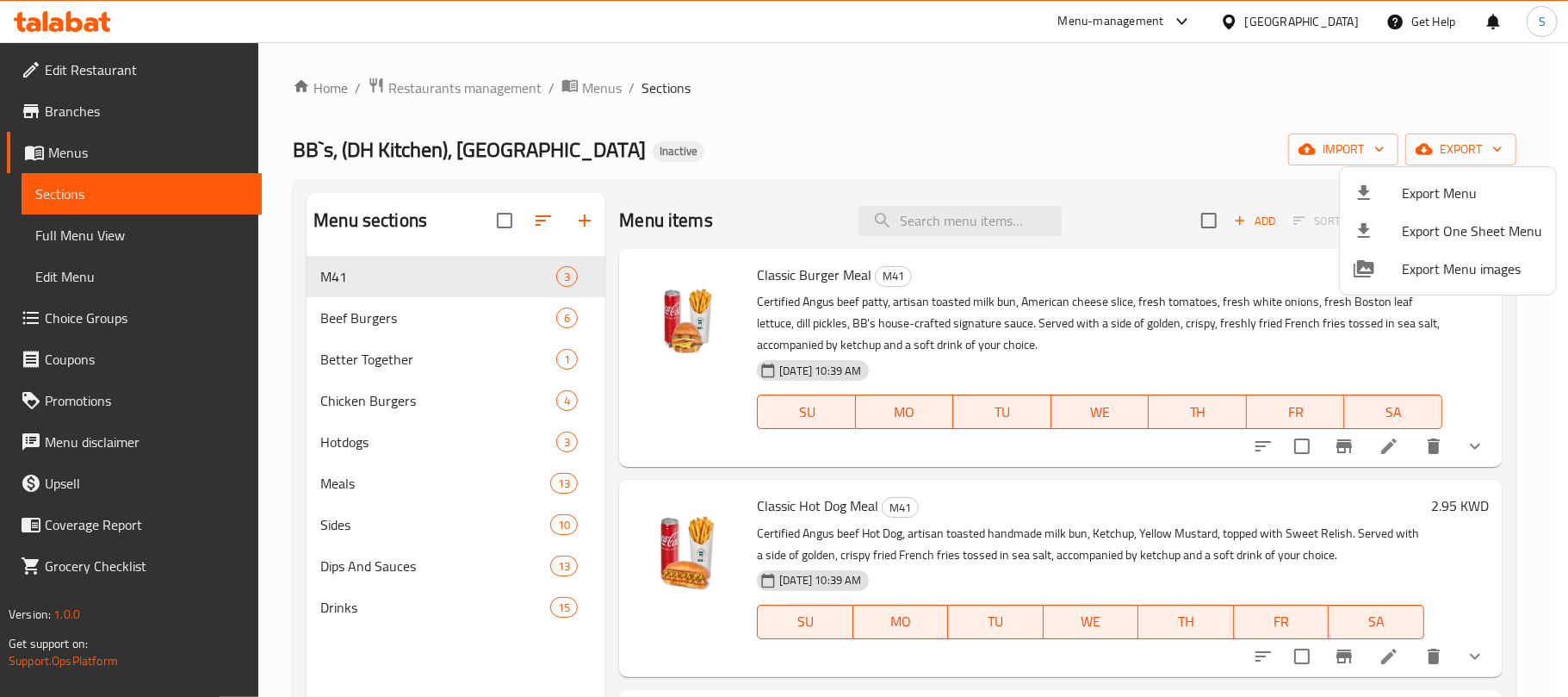
click at [858, 120] on div at bounding box center [784, 348] width 1568 height 697
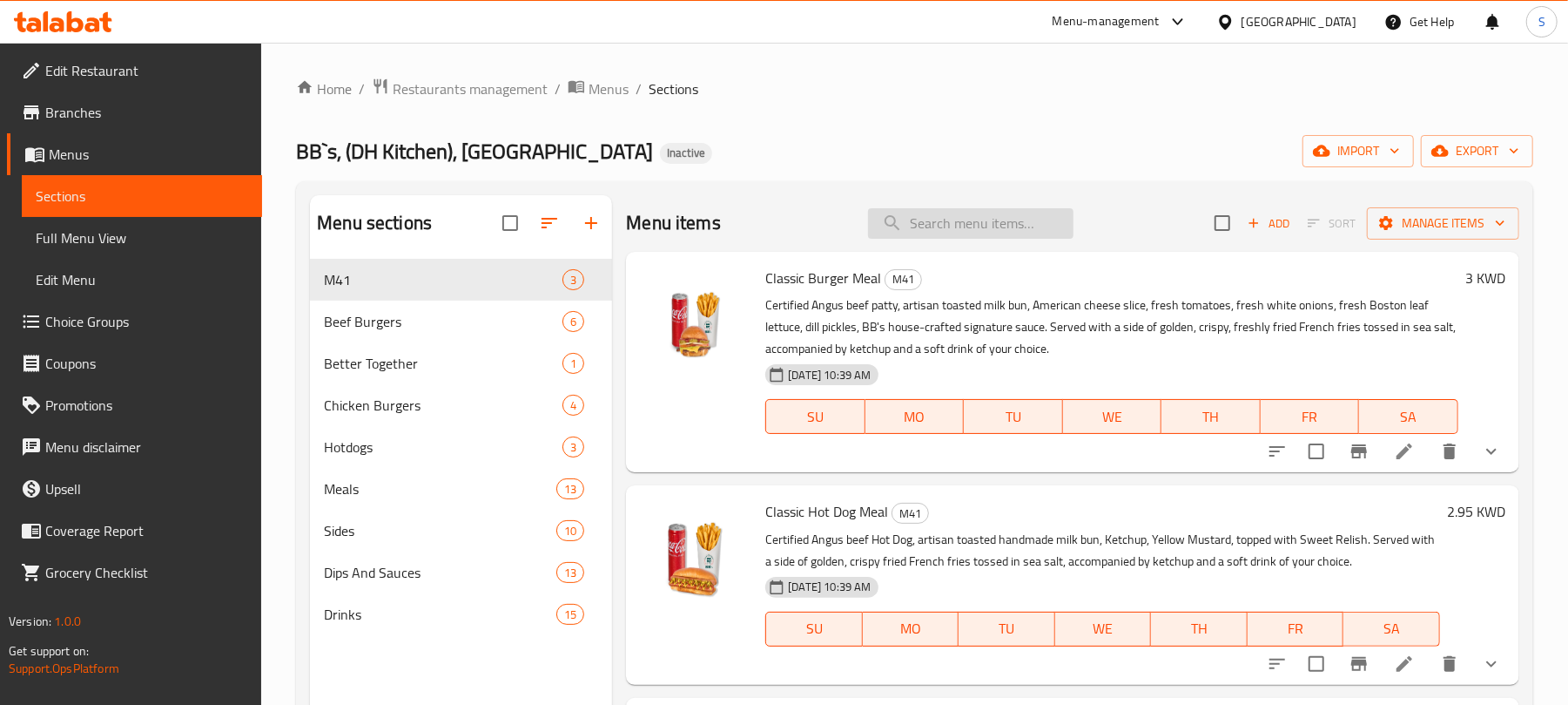
click at [927, 232] on input "search" at bounding box center [970, 223] width 206 height 30
type input "offer"
click at [490, 145] on span "BB`s, (DH Kitchen), Lake Mall" at bounding box center [474, 151] width 357 height 39
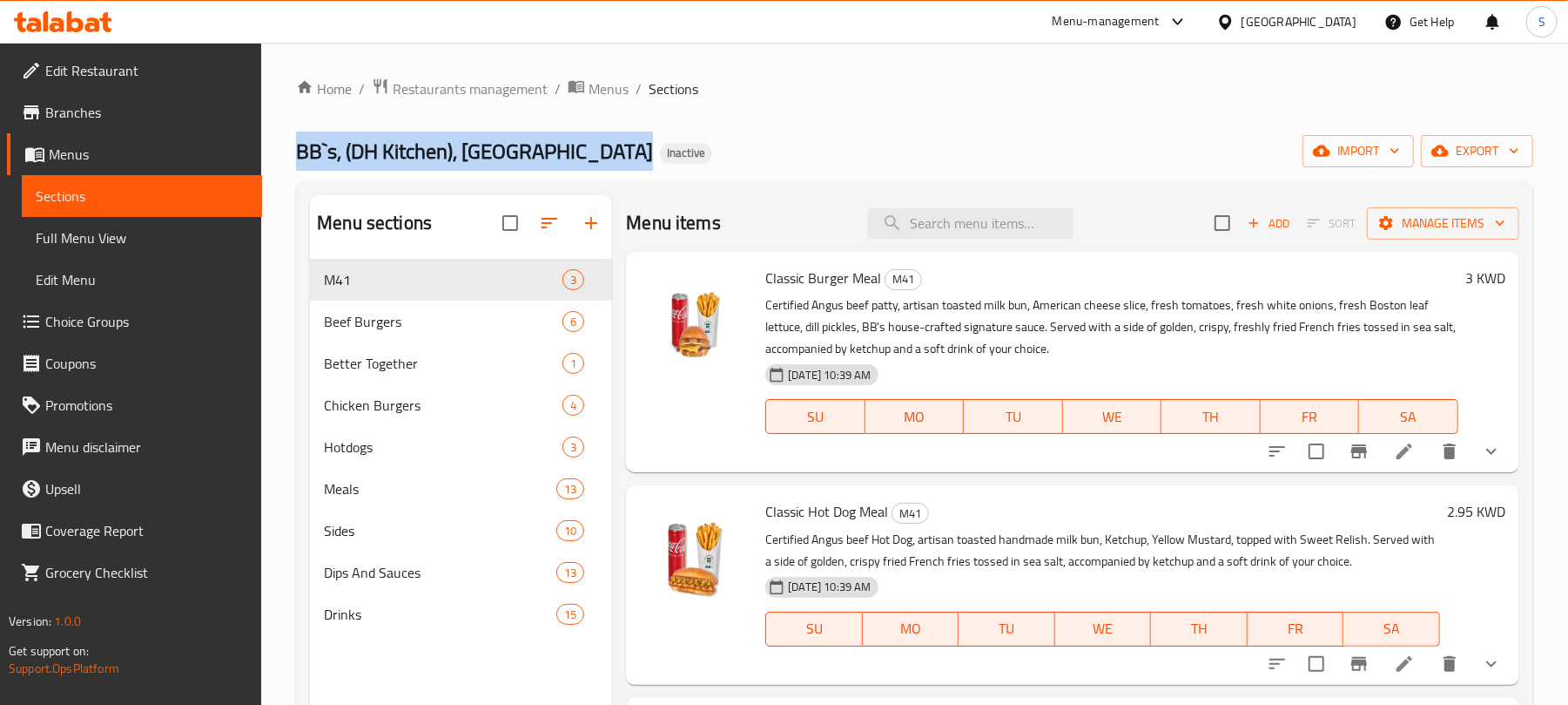
click at [490, 145] on span "BB`s, (DH Kitchen), Lake Mall" at bounding box center [474, 151] width 357 height 39
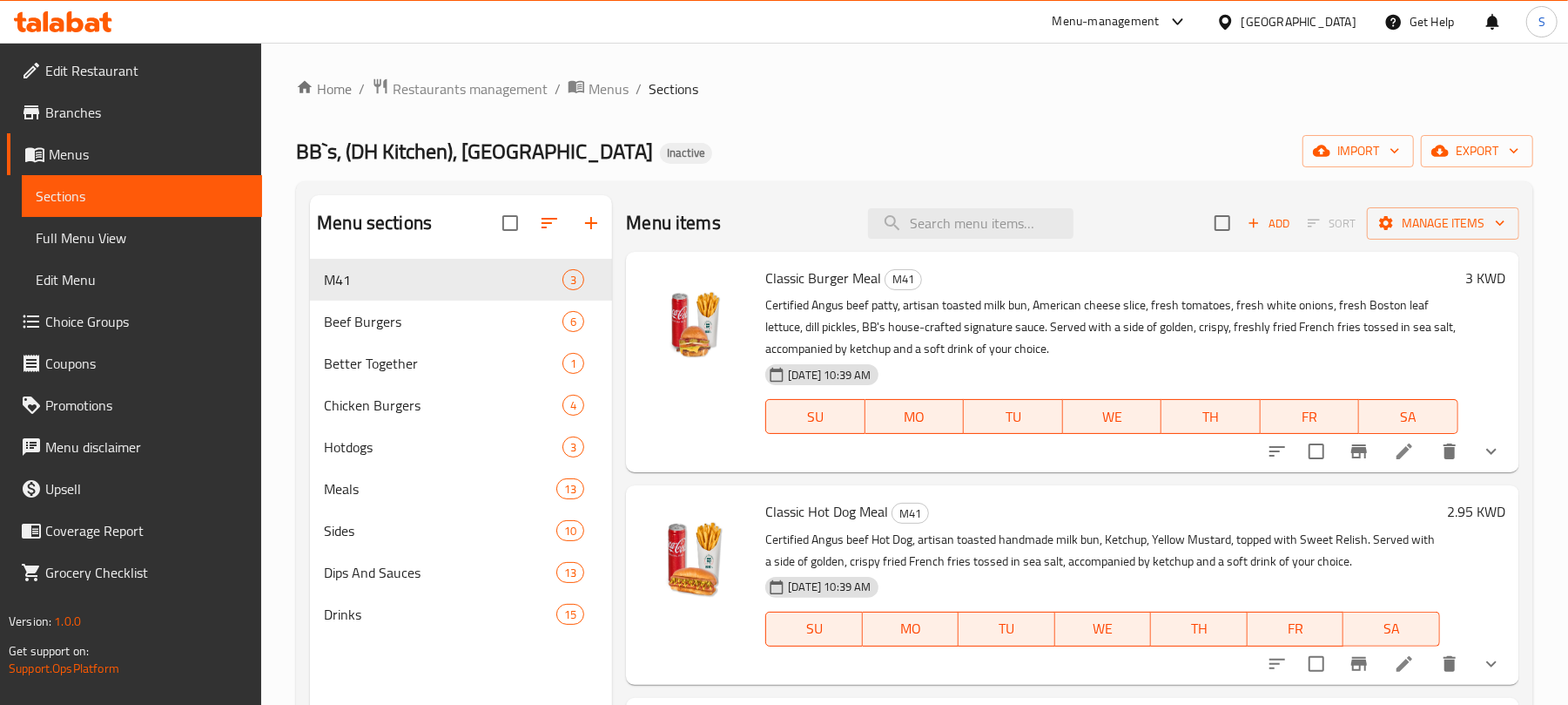
click at [715, 148] on div "BB`s, (DH Kitchen), Lake Mall Inactive import export" at bounding box center [915, 150] width 1238 height 32
click at [819, 137] on div "BB`s, (DH Kitchen), Lake Mall Inactive import export" at bounding box center [915, 150] width 1238 height 32
click at [131, 78] on span "Edit Restaurant" at bounding box center [147, 70] width 203 height 21
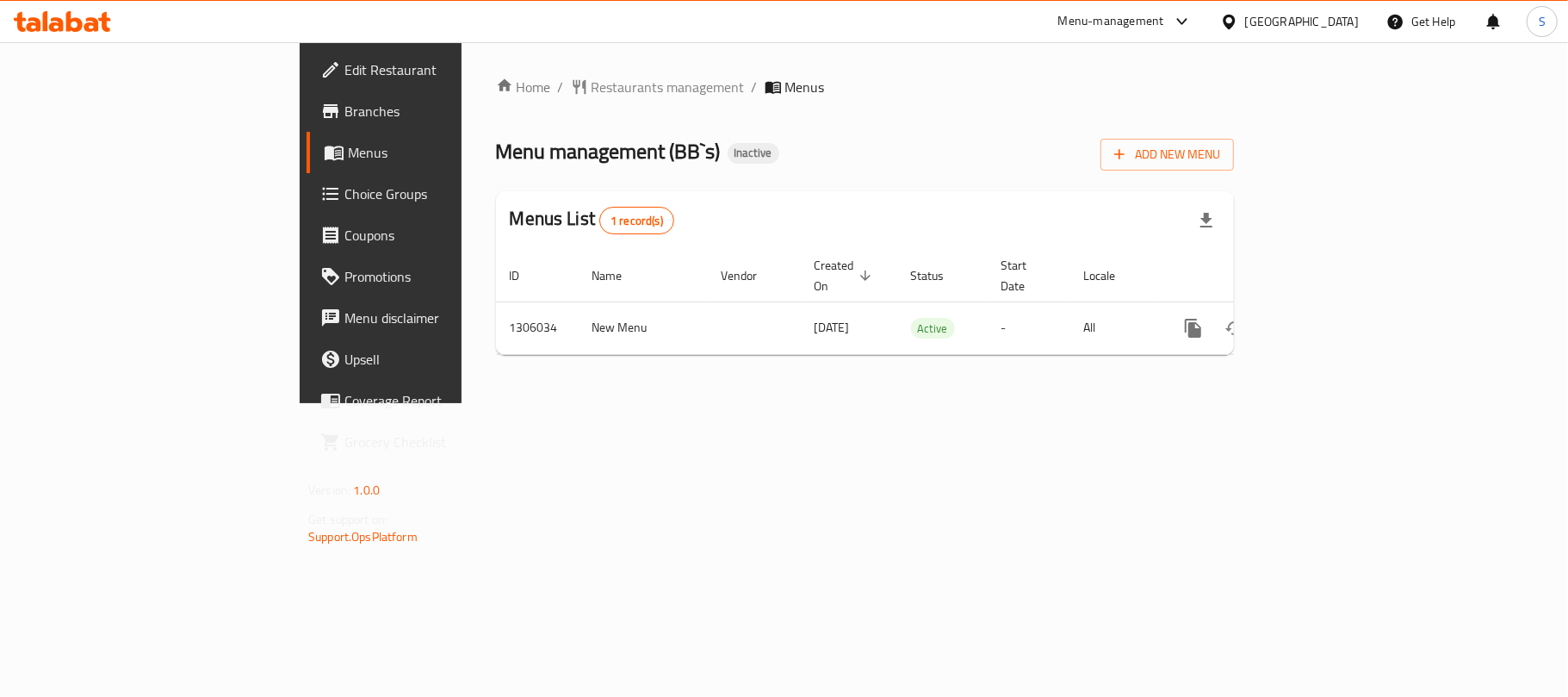
click at [348, 155] on span "Menus" at bounding box center [447, 152] width 200 height 21
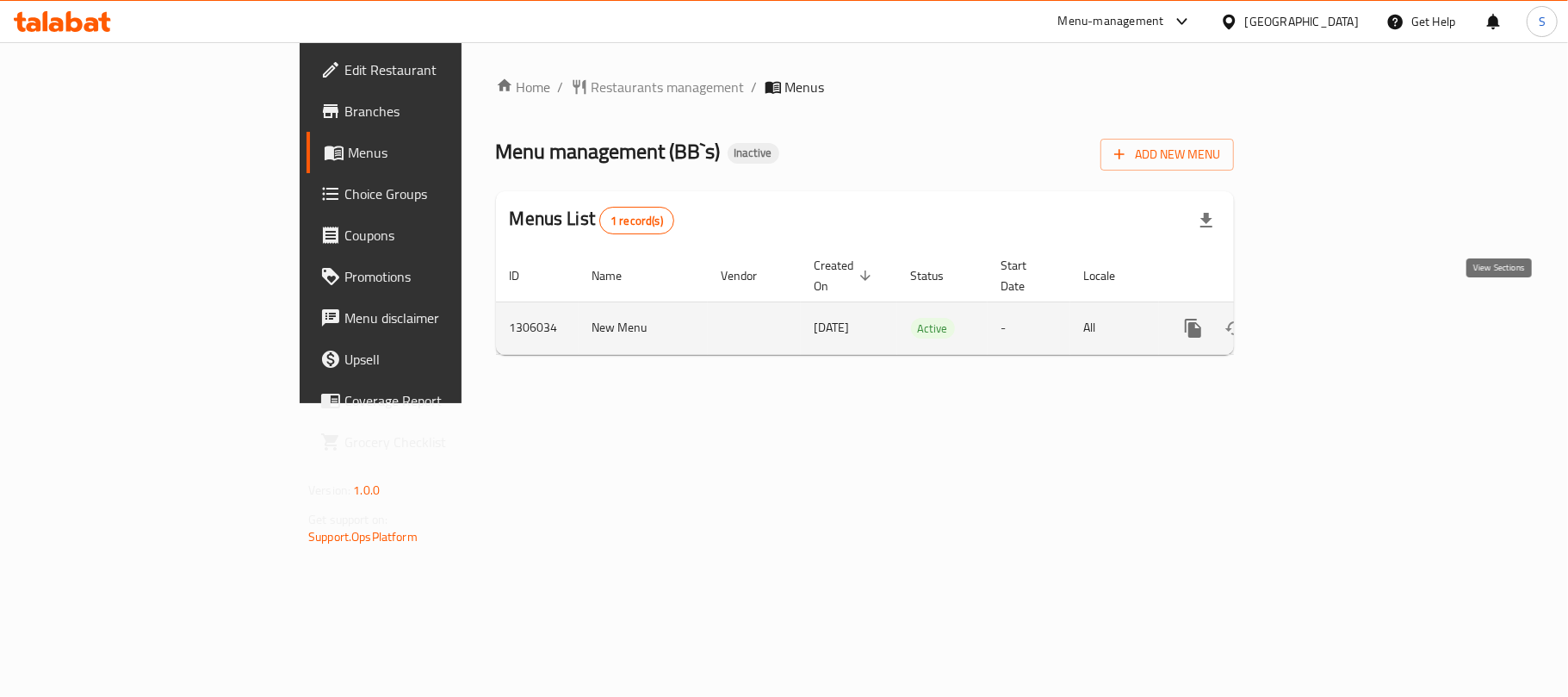
click at [1325, 320] on icon "enhanced table" at bounding box center [1317, 328] width 16 height 16
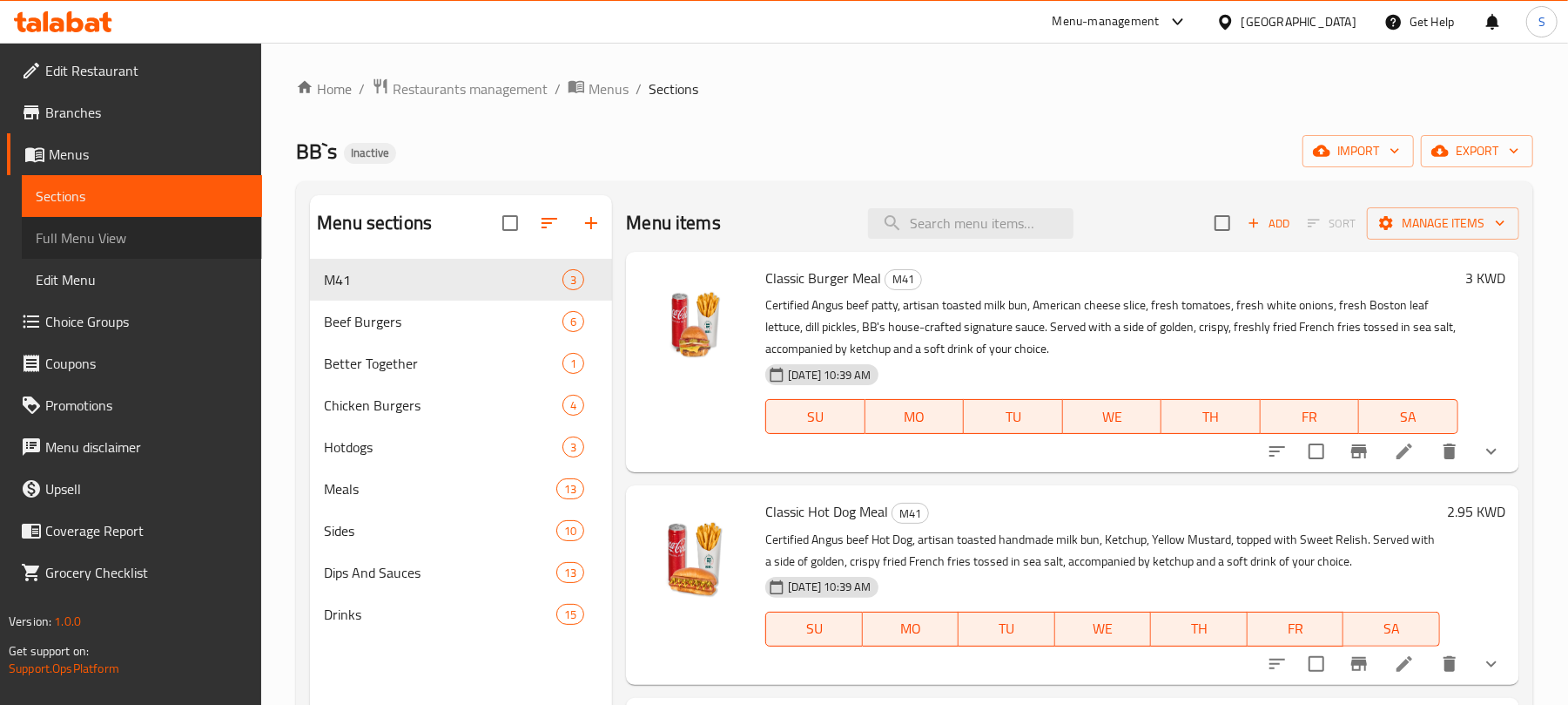
click at [145, 239] on span "Full Menu View" at bounding box center [142, 237] width 212 height 21
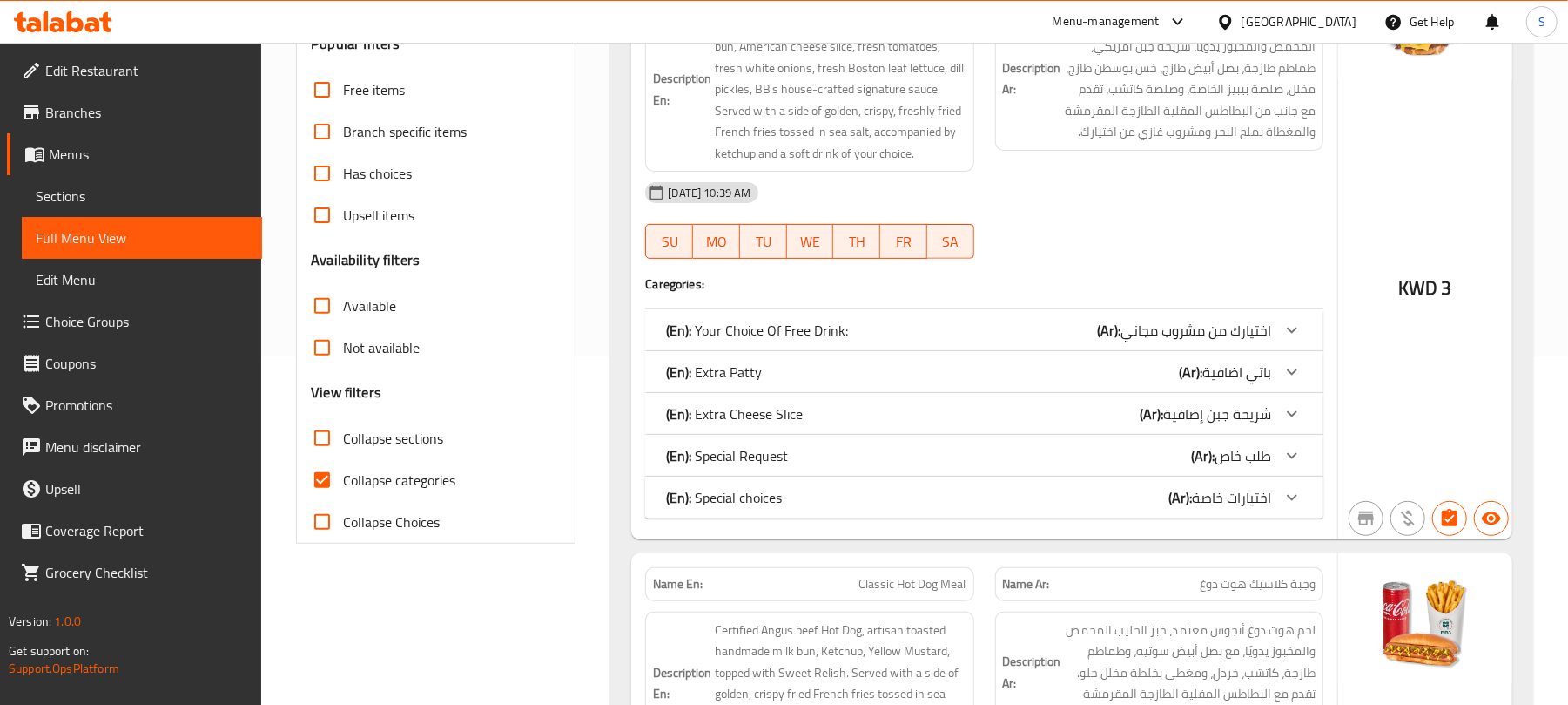
scroll to position [464, 0]
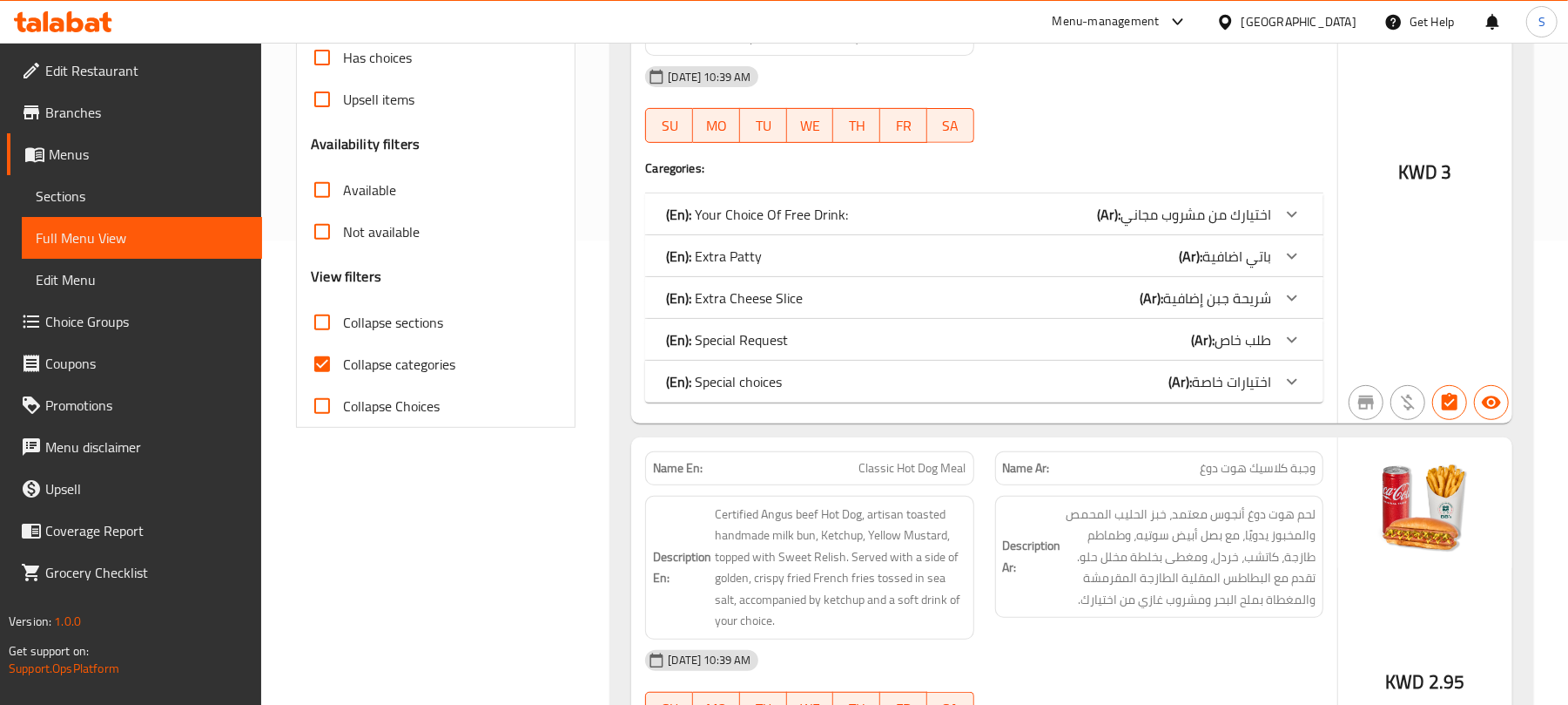
click at [328, 369] on input "Collapse categories" at bounding box center [322, 364] width 42 height 42
checkbox input "false"
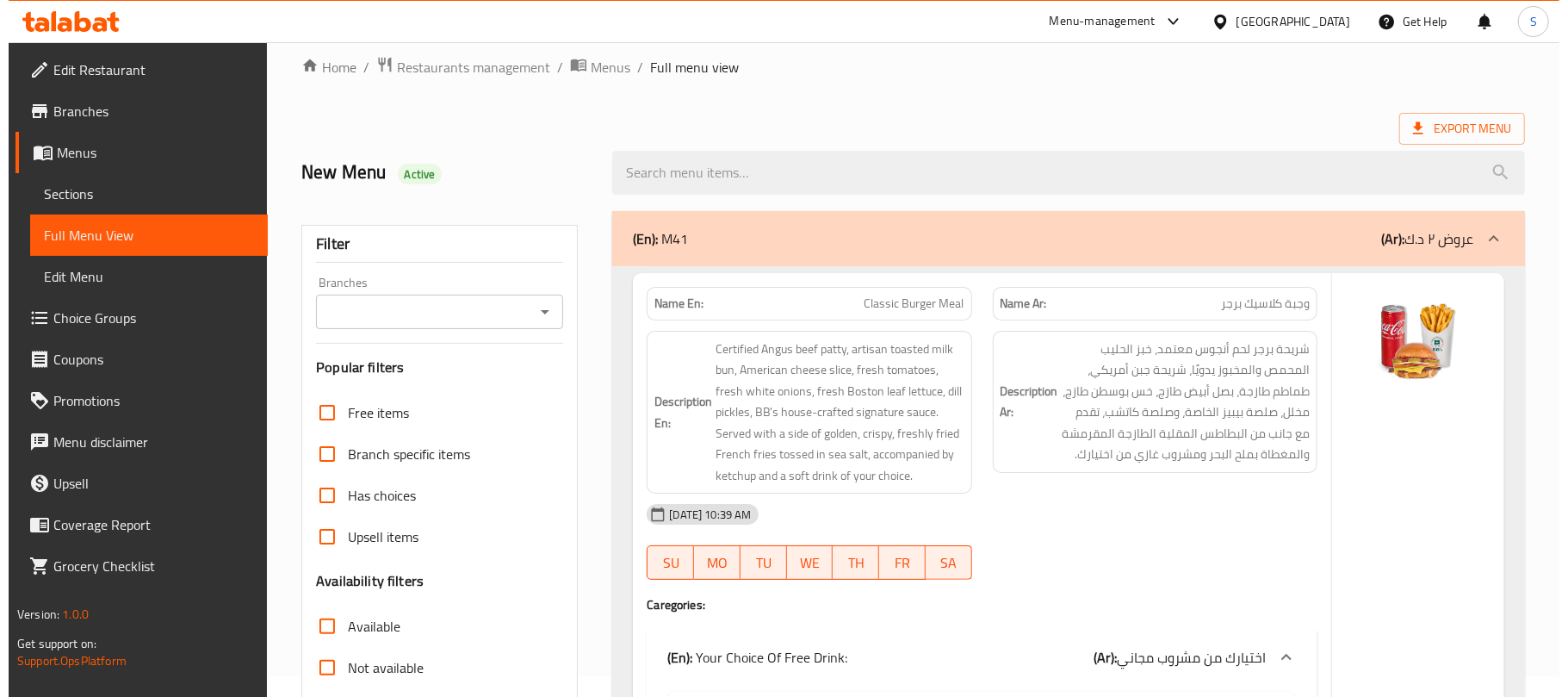
scroll to position [0, 0]
